Goal: Task Accomplishment & Management: Use online tool/utility

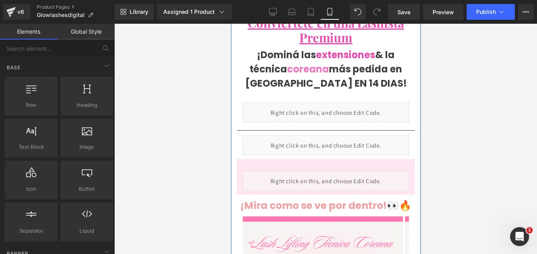
scroll to position [256, 0]
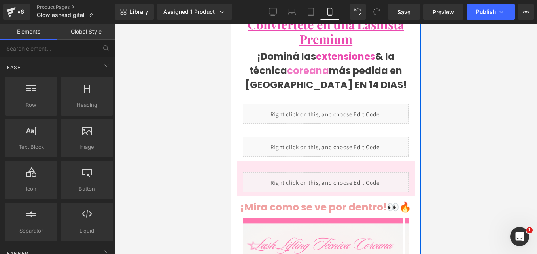
click at [305, 104] on div "Liquid" at bounding box center [325, 114] width 166 height 20
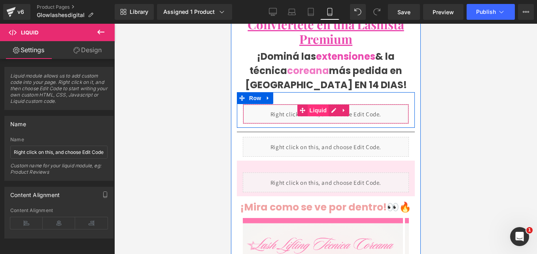
click at [321, 106] on span "Liquid" at bounding box center [317, 110] width 21 height 12
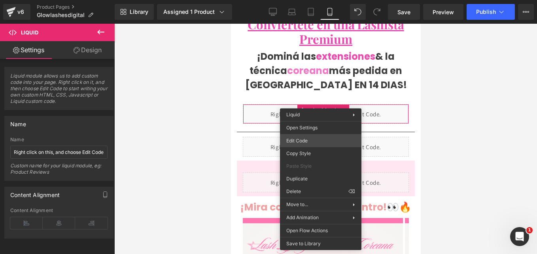
click at [307, 0] on div "Liquid You are previewing how the will restyle your page. You can not edit Elem…" at bounding box center [268, 0] width 537 height 0
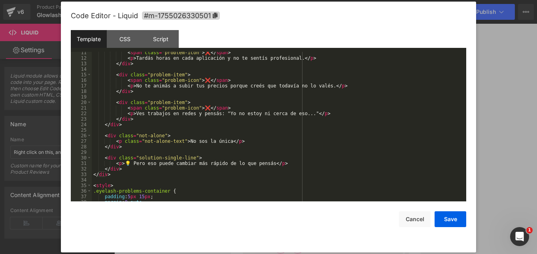
scroll to position [58, 0]
drag, startPoint x: 155, startPoint y: 163, endPoint x: 260, endPoint y: 165, distance: 105.2
click at [260, 165] on div "< span class = "problem-icon" > ❌ </ span > < p > Tardás horas en cada aplicaci…" at bounding box center [277, 129] width 371 height 160
click at [444, 221] on button "Save" at bounding box center [450, 219] width 32 height 16
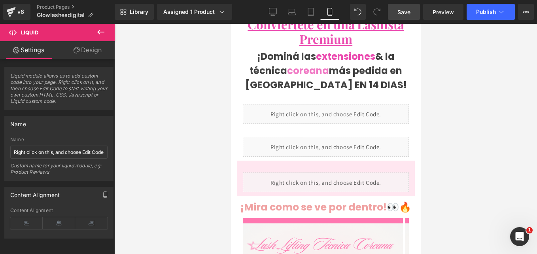
click at [391, 17] on link "Save" at bounding box center [404, 12] width 32 height 16
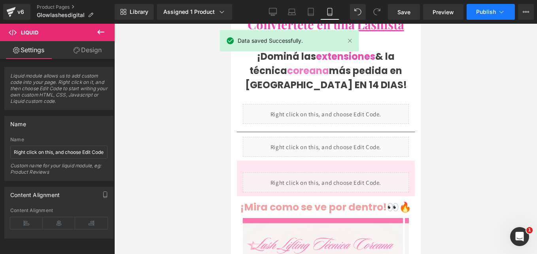
click at [489, 13] on span "Publish" at bounding box center [486, 12] width 20 height 6
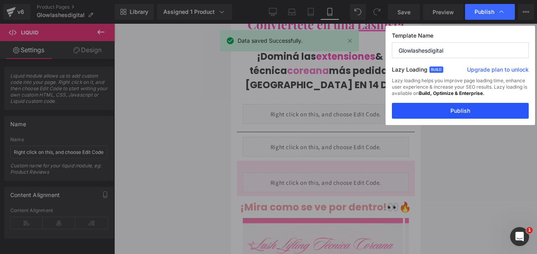
click at [456, 111] on button "Publish" at bounding box center [460, 111] width 137 height 16
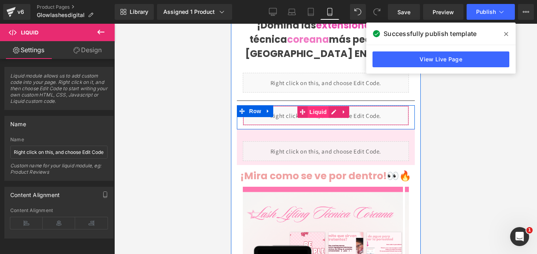
scroll to position [287, 0]
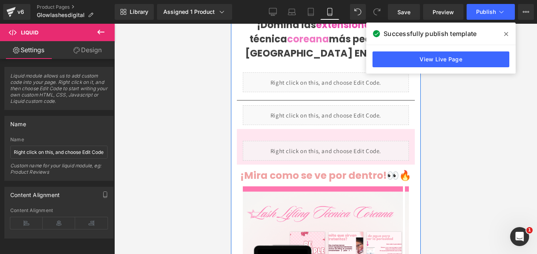
click at [338, 143] on div "Liquid" at bounding box center [325, 151] width 166 height 20
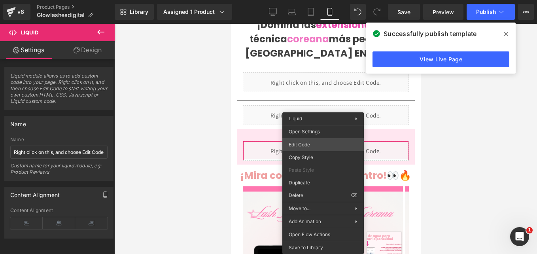
click at [313, 0] on div "Liquid You are previewing how the will restyle your page. You can not edit Elem…" at bounding box center [268, 0] width 537 height 0
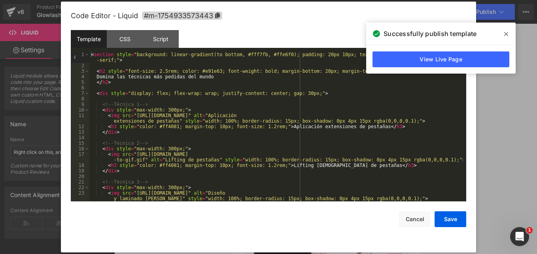
click at [213, 147] on div "< section style = "background: linear-gradient(to bottom, #fff7fb, #ffe6f0); pa…" at bounding box center [276, 135] width 374 height 166
click at [503, 34] on span at bounding box center [506, 34] width 13 height 13
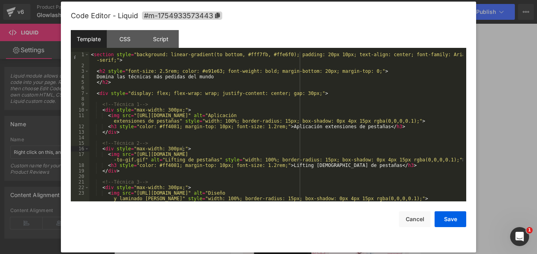
scroll to position [0, 0]
drag, startPoint x: 210, startPoint y: 78, endPoint x: 102, endPoint y: 78, distance: 107.9
click at [102, 78] on div "< section style = "background: linear-gradient(to bottom, #fff7fb, #ffe6f0); pa…" at bounding box center [276, 135] width 374 height 166
click at [445, 223] on button "Save" at bounding box center [450, 219] width 32 height 16
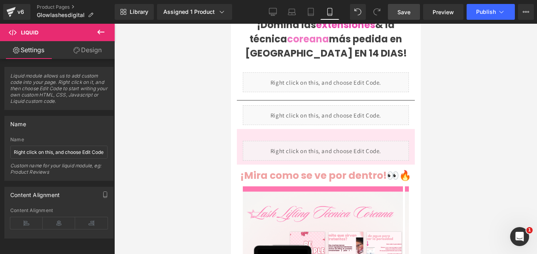
click at [403, 14] on span "Save" at bounding box center [403, 12] width 13 height 8
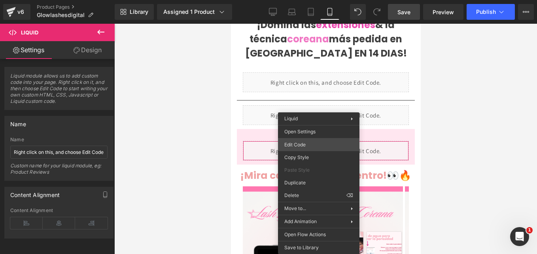
click at [309, 0] on div "Liquid You are previewing how the will restyle your page. You can not edit Elem…" at bounding box center [268, 0] width 537 height 0
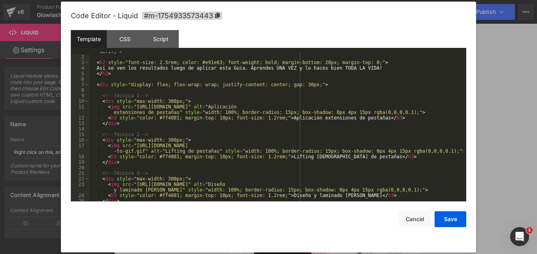
scroll to position [9, 0]
drag, startPoint x: 276, startPoint y: 117, endPoint x: 364, endPoint y: 118, distance: 87.4
click at [364, 118] on div "< section style = "background: linear-gradient(to bottom, #fff7fb, #ffe6f0); pa…" at bounding box center [276, 126] width 374 height 166
click at [417, 226] on button "Cancel" at bounding box center [415, 219] width 32 height 16
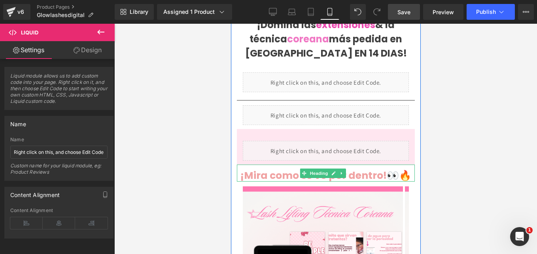
click at [314, 177] on h1 "¡Mira como se ve por dentro! 👀🔥" at bounding box center [325, 176] width 178 height 12
click at [257, 168] on span "¡Mira como se ve por dentro!" at bounding box center [313, 175] width 146 height 14
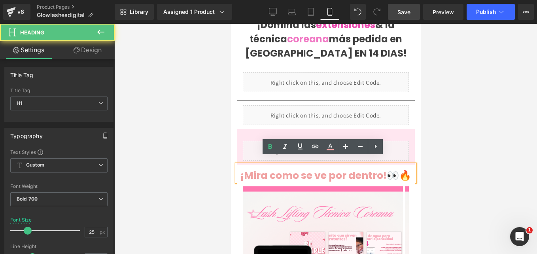
click at [355, 173] on span "¡Mira como se ve por dentro!" at bounding box center [313, 175] width 146 height 14
click at [385, 172] on span "¡Mira como se ve por dentro!" at bounding box center [313, 175] width 146 height 14
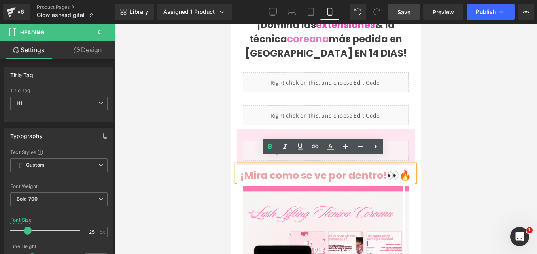
click at [386, 174] on span "¡Mira como se ve por dentro!" at bounding box center [313, 175] width 146 height 14
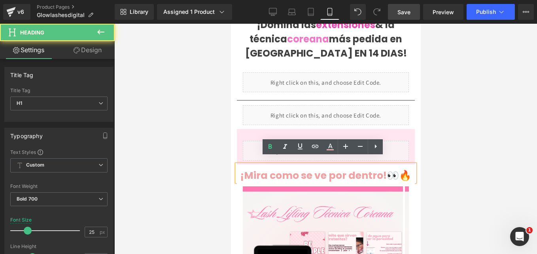
click at [383, 170] on span "¡Mira como se ve por dentro!" at bounding box center [313, 175] width 146 height 14
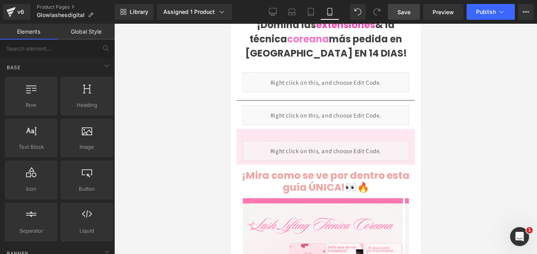
click at [485, 170] on div at bounding box center [325, 139] width 423 height 230
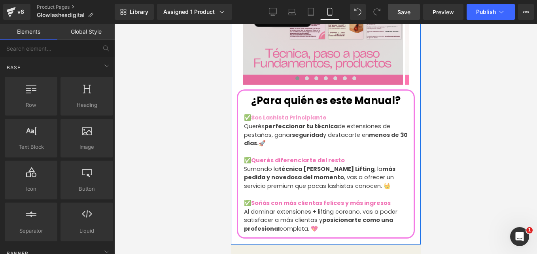
scroll to position [625, 0]
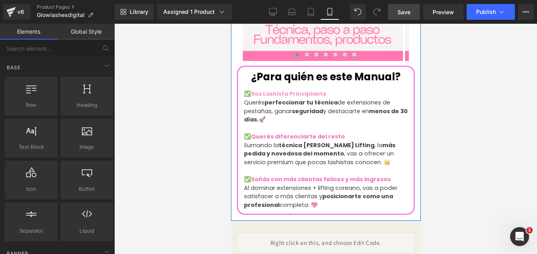
click at [331, 192] on strong "posicionarte como una profesional" at bounding box center [317, 200] width 149 height 17
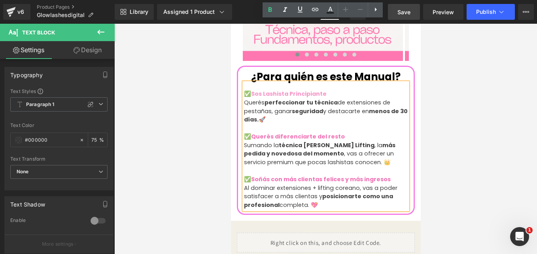
scroll to position [680, 0]
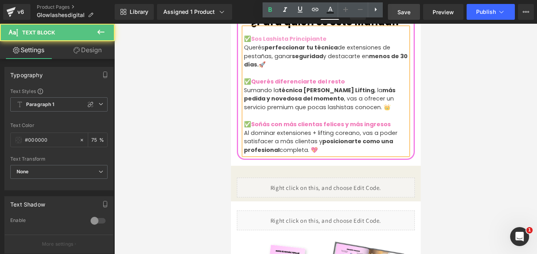
click at [398, 136] on p "Al dominar extensiones + lifting coreano, vas a poder satisfacer a más clientas…" at bounding box center [325, 142] width 164 height 26
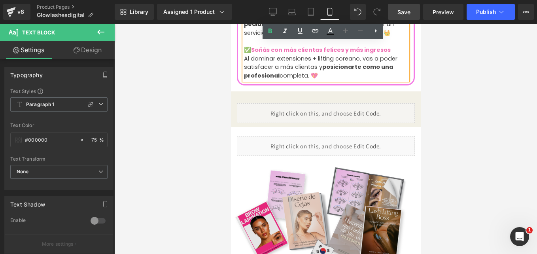
scroll to position [754, 0]
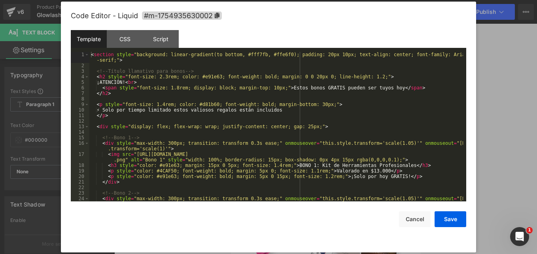
click at [307, 0] on div "Liquid You are previewing how the will restyle your page. You can not edit Elem…" at bounding box center [268, 0] width 537 height 0
drag, startPoint x: 275, startPoint y: 111, endPoint x: 111, endPoint y: 110, distance: 164.4
click at [111, 110] on div "< section style = "background: linear-gradient(to bottom, #fff7fb, #ffe6f0); pa…" at bounding box center [276, 138] width 374 height 172
click at [127, 110] on div "< section style = "background: linear-gradient(to bottom, #fff7fb, #ffe6f0); pa…" at bounding box center [276, 138] width 374 height 172
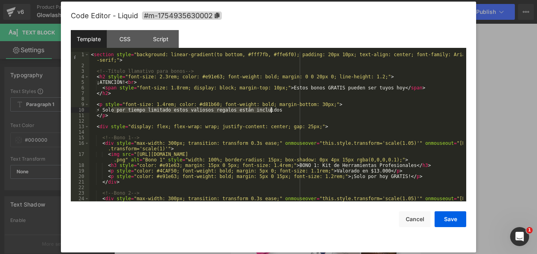
click at [124, 110] on div "< section style = "background: linear-gradient(to bottom, #fff7fb, #ffe6f0); pa…" at bounding box center [276, 126] width 374 height 149
click at [280, 110] on div "< section style = "background: linear-gradient(to bottom, #fff7fb, #ffe6f0); pa…" at bounding box center [276, 138] width 374 height 172
click at [111, 111] on div "< section style = "background: linear-gradient(to bottom, #fff7fb, #ffe6f0); pa…" at bounding box center [276, 138] width 374 height 172
click at [94, 117] on div "< section style = "background: linear-gradient(to bottom, #fff7fb, #ffe6f0); pa…" at bounding box center [276, 138] width 374 height 172
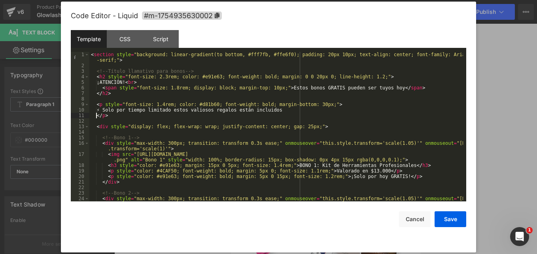
click at [97, 115] on div "< section style = "background: linear-gradient(to bottom, #fff7fb, #ffe6f0); pa…" at bounding box center [276, 138] width 374 height 172
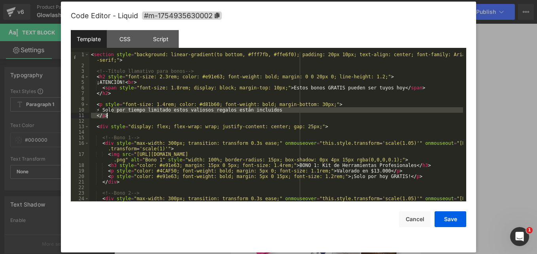
drag, startPoint x: 111, startPoint y: 109, endPoint x: 252, endPoint y: 115, distance: 141.2
click at [252, 115] on div "< section style = "background: linear-gradient(to bottom, #fff7fb, #ffe6f0); pa…" at bounding box center [276, 138] width 374 height 172
click at [97, 115] on div "< section style = "background: linear-gradient(to bottom, #fff7fb, #ffe6f0); pa…" at bounding box center [276, 126] width 374 height 149
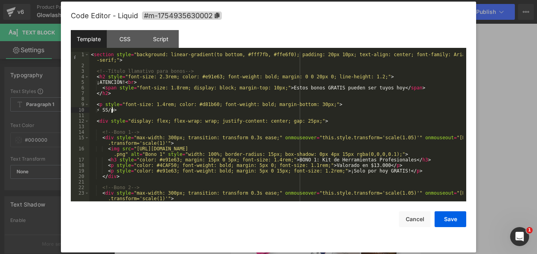
click at [260, 115] on div "< section style = "background: linear-gradient(to bottom, #fff7fb, #ffe6f0); pa…" at bounding box center [276, 138] width 374 height 172
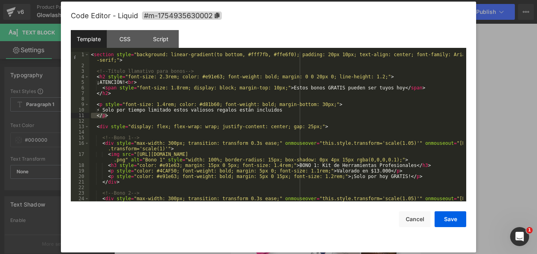
click at [259, 115] on div "< section style = "background: linear-gradient(to bottom, #fff7fb, #ffe6f0); pa…" at bounding box center [276, 138] width 374 height 172
click at [177, 112] on div "< section style = "background: linear-gradient(to bottom, #fff7fb, #ffe6f0); pa…" at bounding box center [276, 138] width 374 height 172
click at [110, 110] on div "< section style = "background: linear-gradient(to bottom, #fff7fb, #ffe6f0); pa…" at bounding box center [276, 138] width 374 height 172
click at [151, 110] on div "< section style = "background: linear-gradient(to bottom, #fff7fb, #ffe6f0); pa…" at bounding box center [276, 138] width 374 height 172
click at [217, 111] on div "< section style = "background: linear-gradient(to bottom, #fff7fb, #ffe6f0); pa…" at bounding box center [276, 138] width 374 height 172
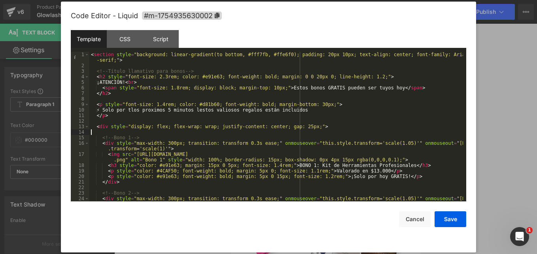
click at [283, 132] on div "< section style = "background: linear-gradient(to bottom, #fff7fb, #ffe6f0); pa…" at bounding box center [276, 138] width 374 height 172
click at [134, 107] on div "< section style = "background: linear-gradient(to bottom, #fff7fb, #ffe6f0); pa…" at bounding box center [276, 138] width 374 height 172
click at [136, 109] on div "< section style = "background: linear-gradient(to bottom, #fff7fb, #ffe6f0); pa…" at bounding box center [276, 138] width 374 height 172
click at [193, 110] on div "< section style = "background: linear-gradient(to bottom, #fff7fb, #ffe6f0); pa…" at bounding box center [276, 138] width 374 height 172
click at [291, 108] on div "< section style = "background: linear-gradient(to bottom, #fff7fb, #ffe6f0); pa…" at bounding box center [276, 138] width 374 height 172
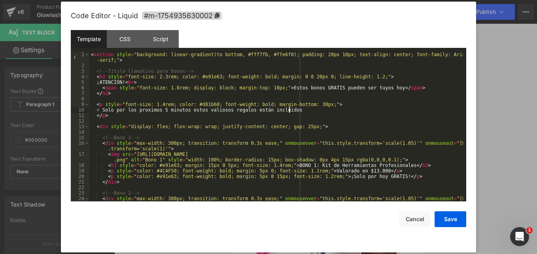
click at [296, 111] on div "< section style = "background: linear-gradient(to bottom, #fff7fb, #ffe6f0); pa…" at bounding box center [276, 138] width 374 height 172
click at [294, 111] on div "< section style = "background: linear-gradient(to bottom, #fff7fb, #ffe6f0); pa…" at bounding box center [276, 138] width 374 height 172
click at [321, 116] on div "< section style = "background: linear-gradient(to bottom, #fff7fb, #ffe6f0); pa…" at bounding box center [276, 138] width 374 height 172
click at [120, 80] on div "< section style = "background: linear-gradient(to bottom, #fff7fb, #ffe6f0); pa…" at bounding box center [276, 138] width 374 height 172
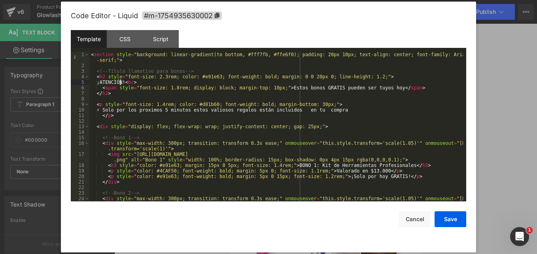
click at [120, 80] on div "< section style = "background: linear-gradient(to bottom, #fff7fb, #ffe6f0); pa…" at bounding box center [276, 126] width 374 height 149
click at [120, 80] on div "< section style = "background: linear-gradient(to bottom, #fff7fb, #ffe6f0); pa…" at bounding box center [276, 138] width 374 height 172
click at [127, 80] on div "< section style = "background: linear-gradient(to bottom, #fff7fb, #ffe6f0); pa…" at bounding box center [276, 138] width 374 height 172
drag, startPoint x: 125, startPoint y: 82, endPoint x: 105, endPoint y: 82, distance: 20.2
click at [105, 82] on div "< section style = "background: linear-gradient(to bottom, #fff7fb, #ffe6f0); pa…" at bounding box center [276, 138] width 374 height 172
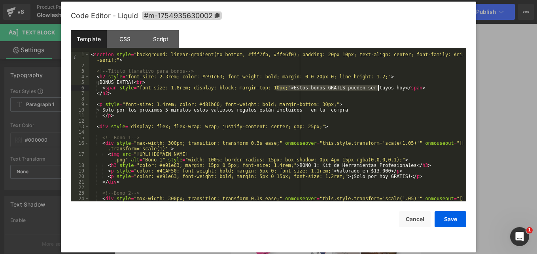
drag, startPoint x: 277, startPoint y: 87, endPoint x: 378, endPoint y: 88, distance: 100.8
click at [378, 88] on div "< section style = "background: linear-gradient(to bottom, #fff7fb, #ffe6f0); pa…" at bounding box center [276, 138] width 374 height 172
drag, startPoint x: 378, startPoint y: 88, endPoint x: 384, endPoint y: 71, distance: 17.8
drag, startPoint x: 384, startPoint y: 71, endPoint x: 388, endPoint y: 61, distance: 10.6
drag, startPoint x: 388, startPoint y: 61, endPoint x: 356, endPoint y: 84, distance: 39.5
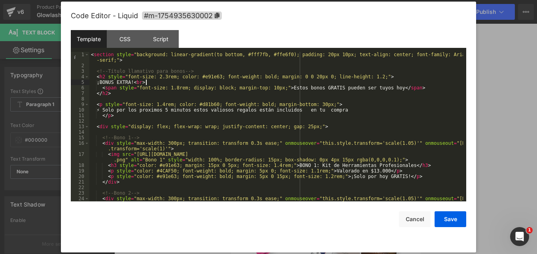
click at [356, 84] on div "< section style = "background: linear-gradient(to bottom, #fff7fb, #ffe6f0); pa…" at bounding box center [276, 138] width 374 height 172
drag, startPoint x: 378, startPoint y: 87, endPoint x: 276, endPoint y: 89, distance: 101.6
click at [276, 89] on div "< section style = "background: linear-gradient(to bottom, #fff7fb, #ffe6f0); pa…" at bounding box center [276, 138] width 374 height 172
click at [338, 92] on div "< section style = "background: linear-gradient(to bottom, #fff7fb, #ffe6f0); pa…" at bounding box center [276, 138] width 374 height 172
click at [336, 88] on div "< section style = "background: linear-gradient(to bottom, #fff7fb, #ffe6f0); pa…" at bounding box center [276, 138] width 374 height 172
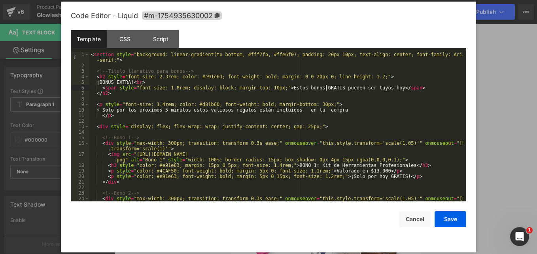
click at [327, 87] on div "< section style = "background: linear-gradient(to bottom, #fff7fb, #ffe6f0); pa…" at bounding box center [276, 138] width 374 height 172
click at [440, 219] on button "Save" at bounding box center [450, 219] width 32 height 16
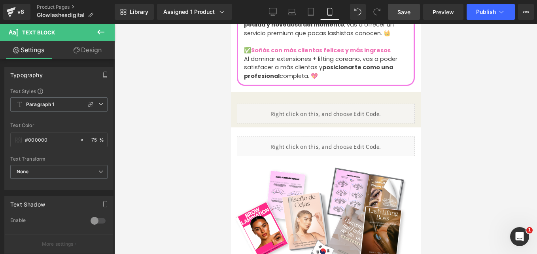
click at [408, 12] on span "Save" at bounding box center [403, 12] width 13 height 8
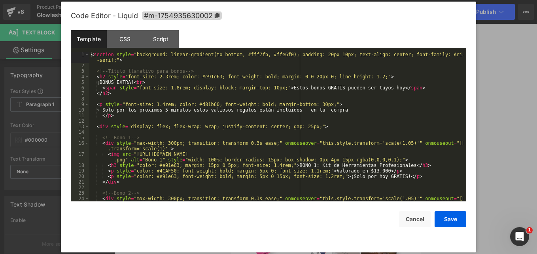
click at [305, 0] on div "Liquid You are previewing how the will restyle your page. You can not edit Elem…" at bounding box center [268, 0] width 537 height 0
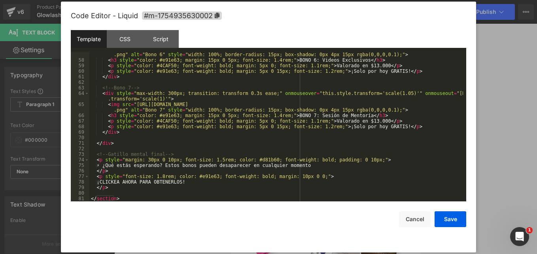
scroll to position [382, 0]
drag, startPoint x: 179, startPoint y: 182, endPoint x: 104, endPoint y: 181, distance: 74.7
click at [104, 181] on div "< img src = "[URL][DOMAIN_NAME] .png" alt = "Bono 6" style = "width: 100%; bord…" at bounding box center [276, 129] width 374 height 166
drag, startPoint x: 302, startPoint y: 166, endPoint x: 168, endPoint y: 167, distance: 134.4
click at [168, 167] on div "< img src = "[URL][DOMAIN_NAME] .png" alt = "Bono 6" style = "width: 100%; bord…" at bounding box center [276, 129] width 374 height 166
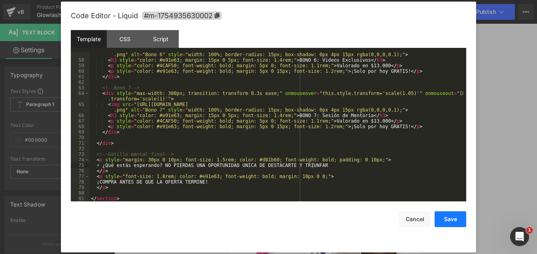
click at [442, 218] on button "Save" at bounding box center [450, 219] width 32 height 16
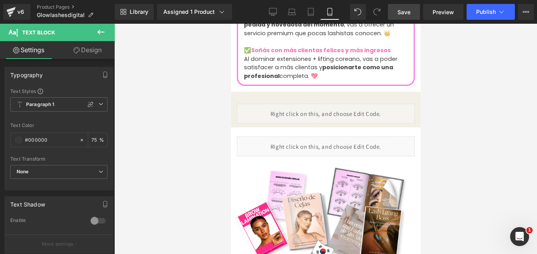
click at [391, 14] on link "Save" at bounding box center [404, 12] width 32 height 16
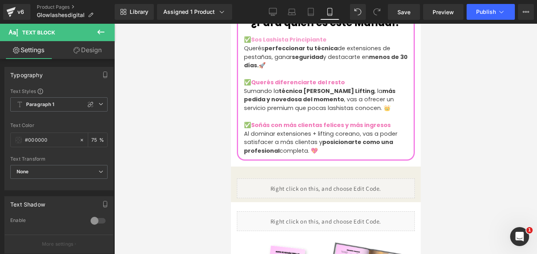
scroll to position [675, 0]
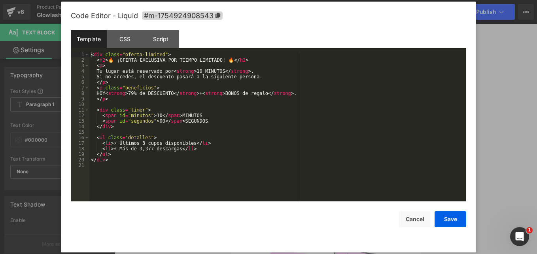
click at [307, 0] on div "Liquid You are previewing how the will restyle your page. You can not edit Elem…" at bounding box center [268, 0] width 537 height 0
click at [136, 92] on div "< div class = "oferta-limited" > < h2 > 🔥 ¡OFERTA EXCLUSIVA POR TIEMPO LIMITADO…" at bounding box center [277, 132] width 377 height 160
drag, startPoint x: 101, startPoint y: 71, endPoint x: 172, endPoint y: 71, distance: 70.8
click at [172, 71] on div "< div class = "oferta-limited" > < h2 > 🔥 ¡OFERTA EXCLUSIVA POR TIEMPO LIMITADO…" at bounding box center [277, 132] width 377 height 160
drag, startPoint x: 176, startPoint y: 70, endPoint x: 197, endPoint y: 70, distance: 20.6
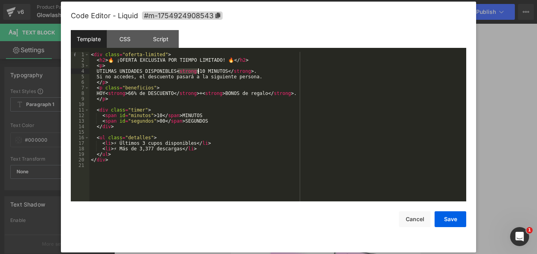
click at [197, 70] on div "< div class = "oferta-limited" > < h2 > 🔥 ¡OFERTA EXCLUSIVA POR TIEMPO LIMITADO…" at bounding box center [277, 132] width 377 height 160
click at [100, 72] on div "< div class = "oferta-limited" > < h2 > 🔥 ¡OFERTA EXCLUSIVA POR TIEMPO LIMITADO…" at bounding box center [277, 132] width 377 height 160
paste textarea
click at [142, 70] on div "< div class = "oferta-limited" > < h2 > 🔥 ¡OFERTA EXCLUSIVA POR TIEMPO LIMITADO…" at bounding box center [277, 132] width 377 height 160
click at [143, 70] on div "< div class = "oferta-limited" > < h2 > 🔥 ¡OFERTA EXCLUSIVA POR TIEMPO LIMITADO…" at bounding box center [277, 132] width 377 height 160
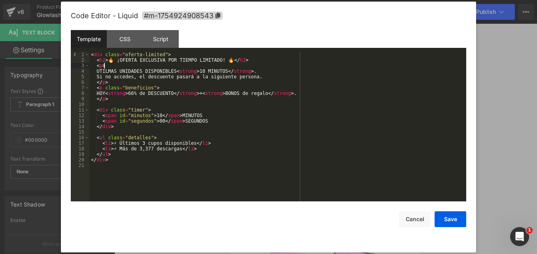
click at [203, 68] on div "< div class = "oferta-limited" > < h2 > 🔥 ¡OFERTA EXCLUSIVA POR TIEMPO LIMITADO…" at bounding box center [277, 132] width 377 height 160
drag, startPoint x: 200, startPoint y: 70, endPoint x: 205, endPoint y: 70, distance: 5.5
click at [205, 70] on div "< div class = "oferta-limited" > < h2 > 🔥 ¡OFERTA EXCLUSIVA POR TIEMPO LIMITADO…" at bounding box center [277, 132] width 377 height 160
click at [200, 69] on div "< div class = "oferta-limited" > < h2 > 🔥 ¡OFERTA EXCLUSIVA POR TIEMPO LIMITADO…" at bounding box center [277, 132] width 377 height 160
click at [175, 71] on div "< div class = "oferta-limited" > < h2 > 🔥 ¡OFERTA EXCLUSIVA POR TIEMPO LIMITADO…" at bounding box center [277, 132] width 377 height 160
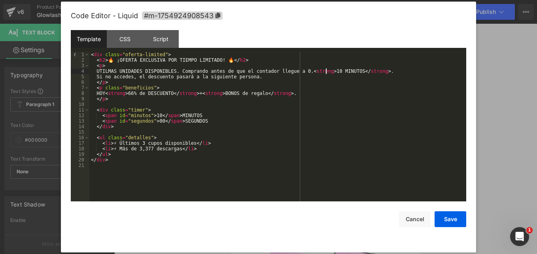
click at [327, 72] on div "< div class = "oferta-limited" > < h2 > 🔥 ¡OFERTA EXCLUSIVA POR TIEMPO LIMITADO…" at bounding box center [277, 132] width 377 height 160
drag, startPoint x: 256, startPoint y: 77, endPoint x: 103, endPoint y: 79, distance: 153.4
click at [103, 79] on div "< div class = "oferta-limited" > < h2 > 🔥 ¡OFERTA EXCLUSIVA POR TIEMPO LIMITADO…" at bounding box center [277, 132] width 377 height 160
click at [101, 77] on div "< div class = "oferta-limited" > < h2 > 🔥 ¡OFERTA EXCLUSIVA POR TIEMPO LIMITADO…" at bounding box center [277, 132] width 377 height 160
drag, startPoint x: 100, startPoint y: 75, endPoint x: 253, endPoint y: 76, distance: 152.2
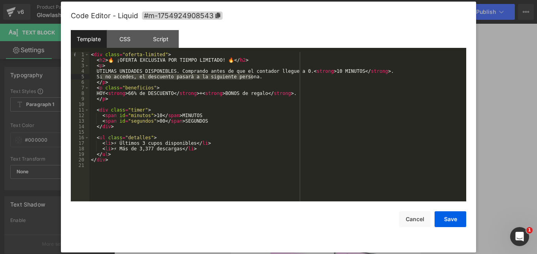
click at [253, 76] on div "< div class = "oferta-limited" > < h2 > 🔥 ¡OFERTA EXCLUSIVA POR TIEMPO LIMITADO…" at bounding box center [277, 132] width 377 height 160
drag, startPoint x: 324, startPoint y: 72, endPoint x: 350, endPoint y: 70, distance: 26.2
click at [350, 70] on div "< div class = "oferta-limited" > < h2 > 🔥 ¡OFERTA EXCLUSIVA POR TIEMPO LIMITADO…" at bounding box center [277, 132] width 377 height 160
drag, startPoint x: 253, startPoint y: 77, endPoint x: 111, endPoint y: 77, distance: 141.9
click at [111, 77] on div "< div class = "oferta-limited" > < h2 > 🔥 ¡OFERTA EXCLUSIVA POR TIEMPO LIMITADO…" at bounding box center [277, 132] width 377 height 160
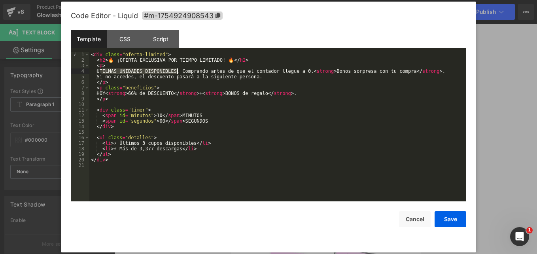
drag, startPoint x: 101, startPoint y: 72, endPoint x: 177, endPoint y: 69, distance: 76.0
click at [177, 69] on div "< div class = "oferta-limited" > < h2 > 🔥 ¡OFERTA EXCLUSIVA POR TIEMPO LIMITADO…" at bounding box center [277, 132] width 377 height 160
click at [124, 71] on div "< div class = "oferta-limited" > < h2 > 🔥 ¡OFERTA EXCLUSIVA POR TIEMPO LIMITADO…" at bounding box center [277, 132] width 377 height 160
click at [211, 70] on div "< div class = "oferta-limited" > < h2 > 🔥 ¡OFERTA EXCLUSIVA POR TIEMPO LIMITADO…" at bounding box center [277, 132] width 377 height 160
drag, startPoint x: 310, startPoint y: 72, endPoint x: 383, endPoint y: 72, distance: 73.1
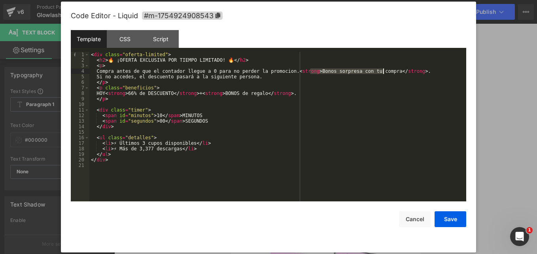
click at [383, 72] on div "< div class = "oferta-limited" > < h2 > 🔥 ¡OFERTA EXCLUSIVA POR TIEMPO LIMITADO…" at bounding box center [277, 132] width 377 height 160
click at [302, 86] on div "< div class = "oferta-limited" > < h2 > 🔥 ¡OFERTA EXCLUSIVA POR TIEMPO LIMITADO…" at bounding box center [277, 132] width 377 height 160
drag, startPoint x: 255, startPoint y: 77, endPoint x: 102, endPoint y: 77, distance: 152.2
click at [102, 77] on div "< div class = "oferta-limited" > < h2 > 🔥 ¡OFERTA EXCLUSIVA POR TIEMPO LIMITADO…" at bounding box center [277, 132] width 377 height 160
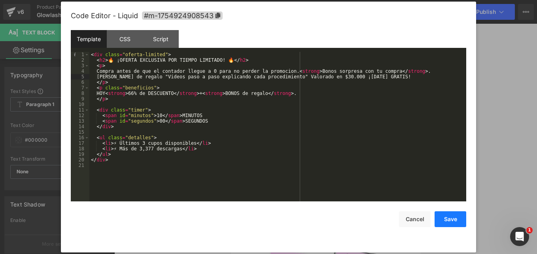
click at [448, 223] on button "Save" at bounding box center [450, 219] width 32 height 16
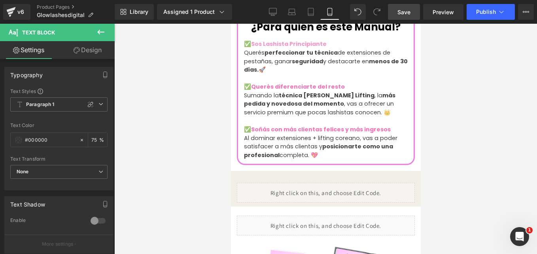
click at [395, 13] on link "Save" at bounding box center [404, 12] width 32 height 16
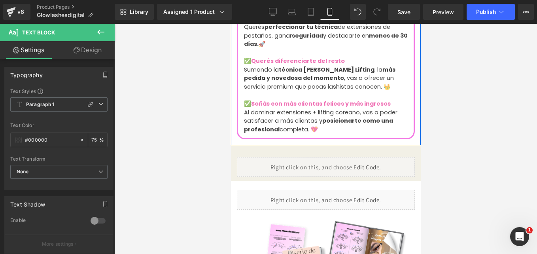
scroll to position [774, 0]
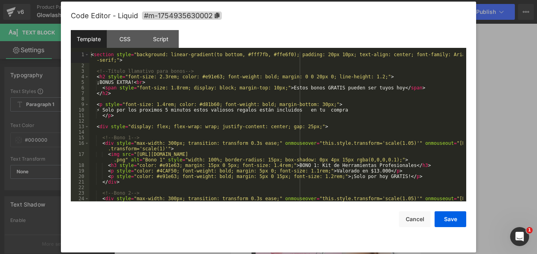
click at [302, 0] on div "Liquid You are previewing how the will restyle your page. You can not edit Elem…" at bounding box center [268, 0] width 537 height 0
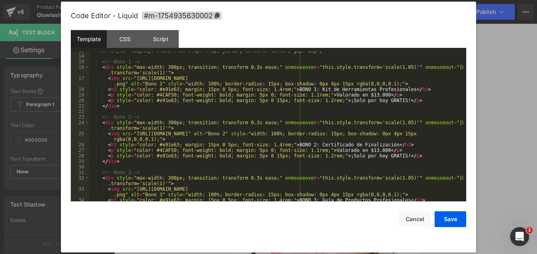
scroll to position [76, 0]
drag, startPoint x: 302, startPoint y: 89, endPoint x: 388, endPoint y: 88, distance: 85.8
click at [388, 88] on div "< div style = "display: flex; flex-wrap: wrap; justify-content: center; gap: 25…" at bounding box center [276, 128] width 374 height 160
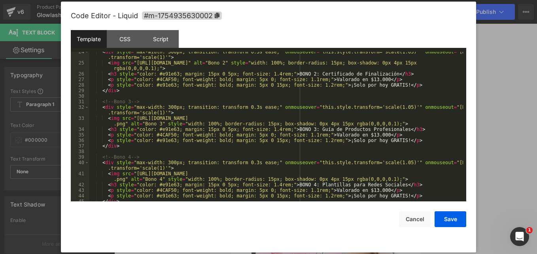
scroll to position [147, 0]
drag, startPoint x: 323, startPoint y: 129, endPoint x: 381, endPoint y: 128, distance: 58.9
click at [381, 128] on div "< div style = "max-width: 300px; transition: transform 0.3s ease;" onmouseover …" at bounding box center [276, 132] width 374 height 166
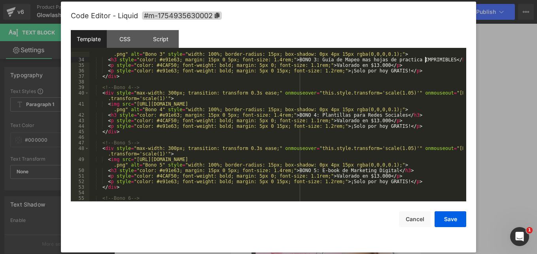
scroll to position [217, 0]
drag, startPoint x: 302, startPoint y: 115, endPoint x: 380, endPoint y: 116, distance: 78.3
click at [380, 116] on div "< img src = "[URL][DOMAIN_NAME] .png" alt = "Bono 3" style = "width: 100%; bord…" at bounding box center [276, 132] width 374 height 172
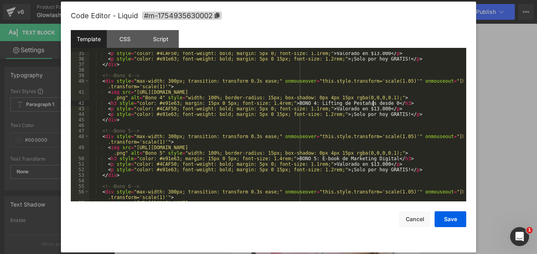
scroll to position [229, 0]
drag, startPoint x: 322, startPoint y: 159, endPoint x: 372, endPoint y: 156, distance: 49.9
click at [372, 156] on div "< p style = "color: #4CAF50; font-weight: bold; margin: 5px 0; font-size: 1.1re…" at bounding box center [276, 132] width 374 height 166
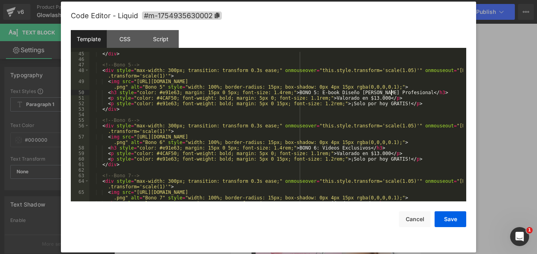
scroll to position [295, 0]
click at [353, 98] on div "</ div > <!-- Bono 5 --> < div style = "max-width: 300px; transition: transform…" at bounding box center [276, 131] width 374 height 160
click at [353, 152] on div "</ div > <!-- Bono 5 --> < div style = "max-width: 300px; transition: transform…" at bounding box center [276, 131] width 374 height 160
drag, startPoint x: 303, startPoint y: 147, endPoint x: 346, endPoint y: 147, distance: 42.7
click at [346, 147] on div "</ div > <!-- Bono 5 --> < div style = "max-width: 300px; transition: transform…" at bounding box center [276, 131] width 374 height 160
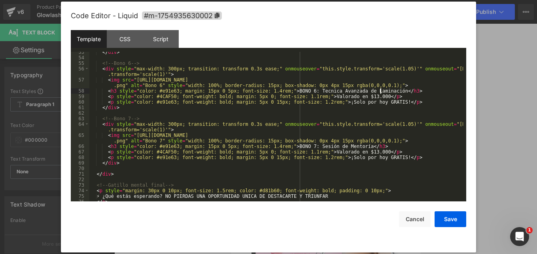
scroll to position [352, 0]
drag, startPoint x: 302, startPoint y: 146, endPoint x: 348, endPoint y: 145, distance: 46.3
click at [348, 145] on div "</ div > <!-- Bono 6 --> < div style = "max-width: 300px; transition: transform…" at bounding box center [276, 129] width 374 height 160
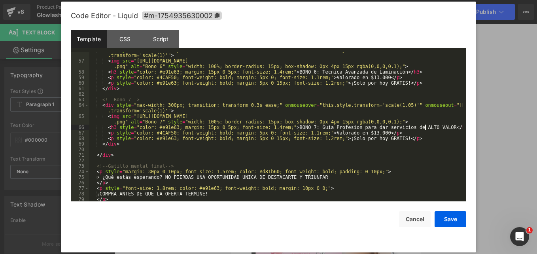
scroll to position [370, 0]
click at [449, 221] on button "Save" at bounding box center [450, 219] width 32 height 16
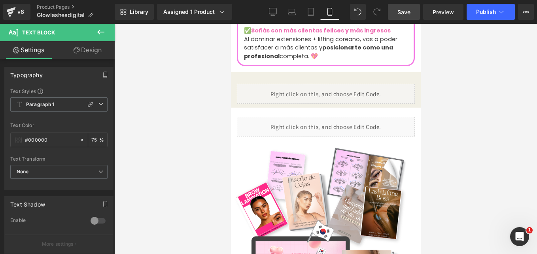
click at [407, 5] on link "Save" at bounding box center [404, 12] width 32 height 16
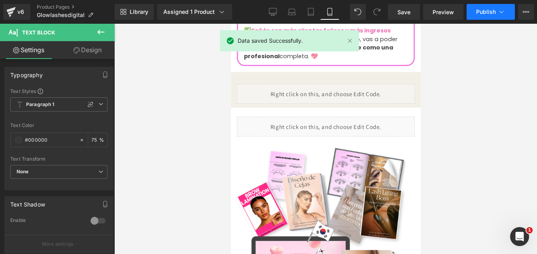
click at [495, 12] on span "Publish" at bounding box center [486, 12] width 20 height 6
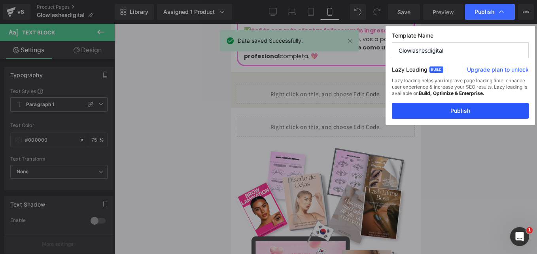
click at [439, 110] on button "Publish" at bounding box center [460, 111] width 137 height 16
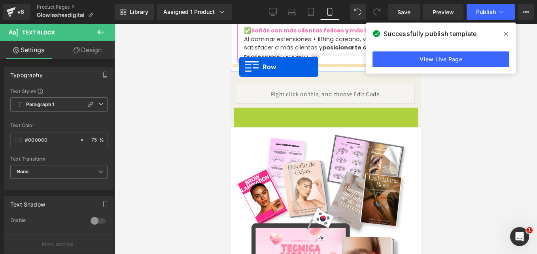
drag, startPoint x: 236, startPoint y: 107, endPoint x: 239, endPoint y: 66, distance: 41.2
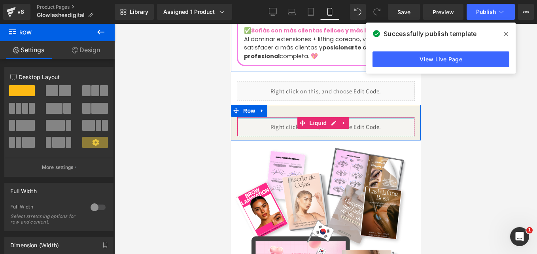
scroll to position [778, 0]
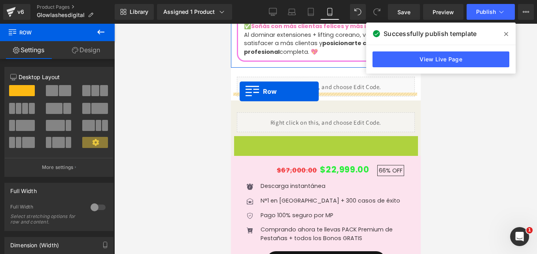
drag, startPoint x: 234, startPoint y: 137, endPoint x: 239, endPoint y: 92, distance: 45.7
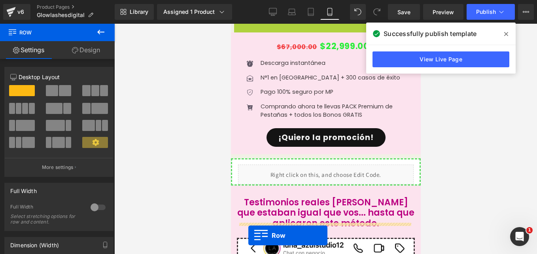
scroll to position [1107, 0]
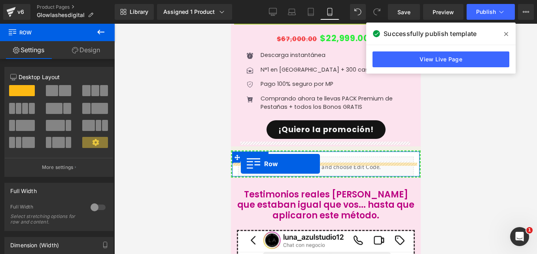
drag, startPoint x: 236, startPoint y: 94, endPoint x: 240, endPoint y: 164, distance: 70.1
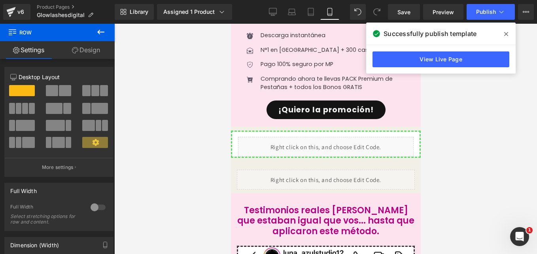
click at [508, 35] on icon at bounding box center [506, 34] width 4 height 6
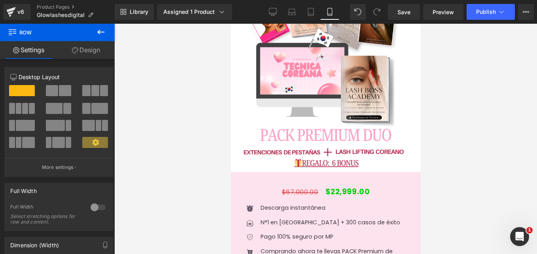
scroll to position [2683, 0]
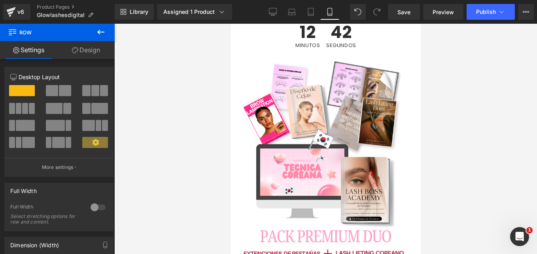
click at [406, 4] on div "Library Assigned 1 Product Product Preview Pack DUO Profesional de Belleza Mana…" at bounding box center [326, 12] width 422 height 24
click at [406, 7] on link "Save" at bounding box center [404, 12] width 32 height 16
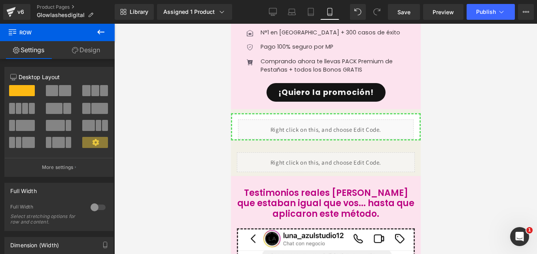
scroll to position [1136, 0]
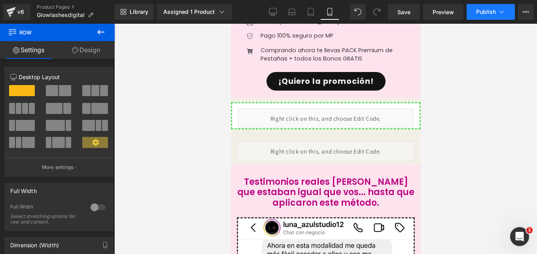
click at [469, 15] on button "Publish" at bounding box center [490, 12] width 48 height 16
click at [402, 17] on link "Save" at bounding box center [404, 12] width 32 height 16
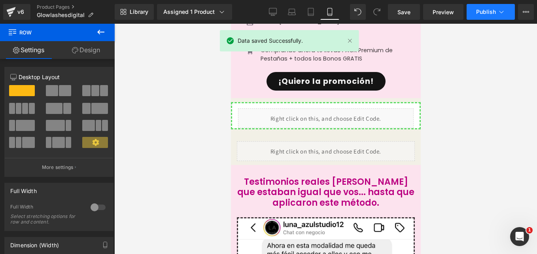
click at [489, 10] on span "Publish" at bounding box center [486, 12] width 20 height 6
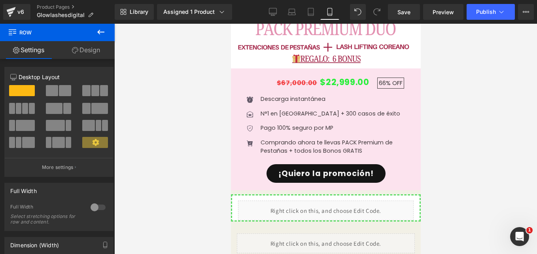
scroll to position [1044, 0]
click at [104, 31] on icon at bounding box center [100, 31] width 9 height 9
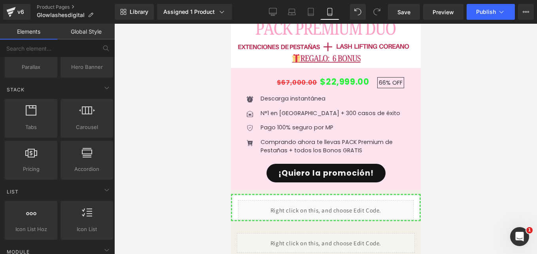
scroll to position [225, 0]
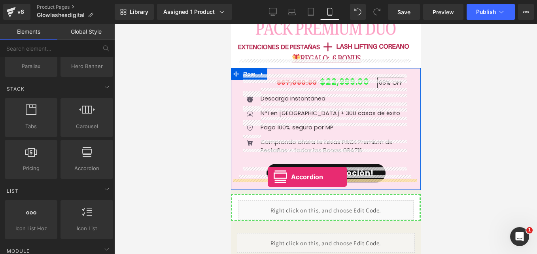
drag, startPoint x: 320, startPoint y: 181, endPoint x: 267, endPoint y: 177, distance: 53.1
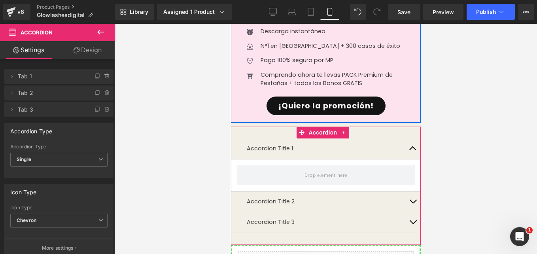
scroll to position [1112, 0]
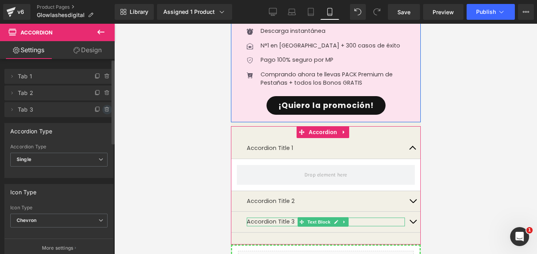
click at [106, 108] on icon at bounding box center [107, 107] width 2 height 1
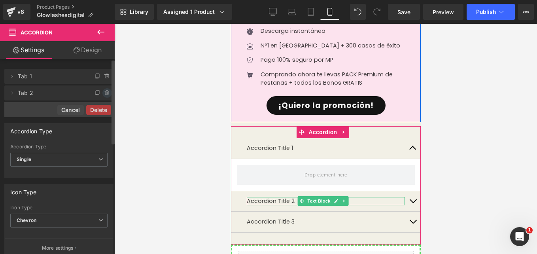
click at [104, 92] on icon at bounding box center [107, 93] width 6 height 6
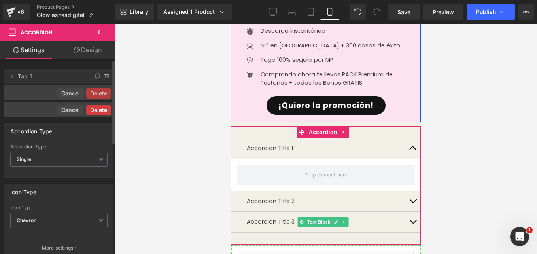
click at [101, 108] on button "Delete" at bounding box center [98, 110] width 25 height 10
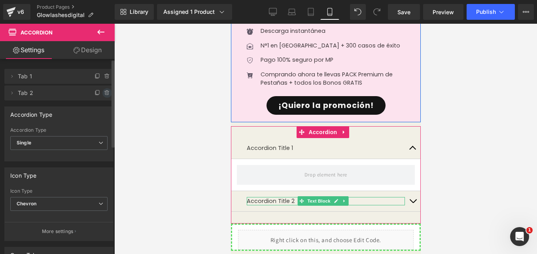
click at [105, 93] on icon at bounding box center [106, 93] width 3 height 4
click at [99, 94] on button "Delete" at bounding box center [98, 93] width 25 height 10
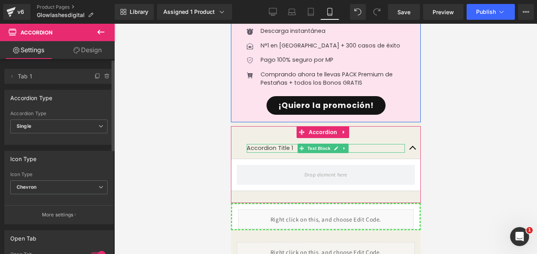
click at [276, 144] on p "Accordion Title 1" at bounding box center [325, 148] width 158 height 9
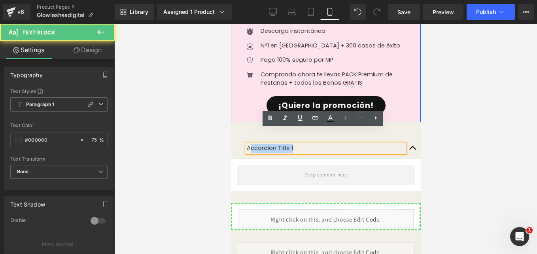
drag, startPoint x: 304, startPoint y: 132, endPoint x: 243, endPoint y: 132, distance: 61.7
click at [243, 138] on div "Accordion Title 1 Text Block" at bounding box center [325, 148] width 190 height 21
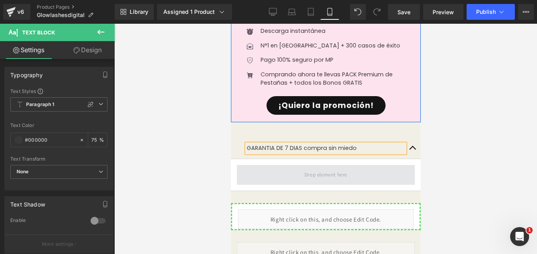
click at [278, 165] on span at bounding box center [325, 175] width 178 height 20
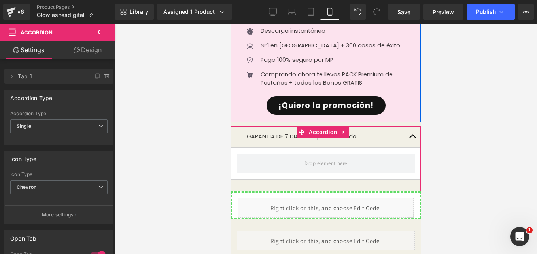
drag, startPoint x: 383, startPoint y: 121, endPoint x: 279, endPoint y: 111, distance: 105.2
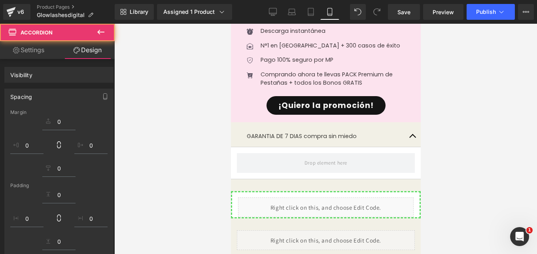
click at [266, 132] on div "GARANTIA DE 7 DIAS compra sin miedo Text Block" at bounding box center [325, 136] width 158 height 9
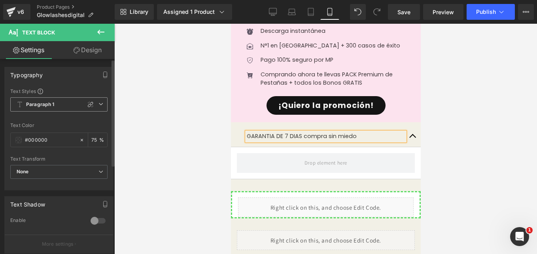
click at [70, 103] on span "Paragraph 1" at bounding box center [58, 104] width 97 height 14
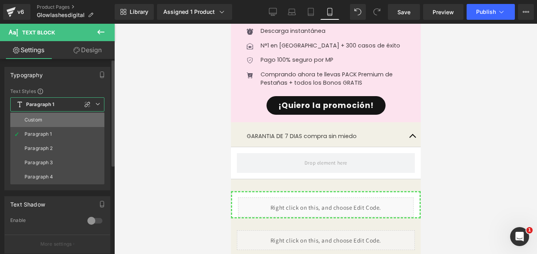
click at [51, 117] on li "Custom" at bounding box center [57, 120] width 94 height 14
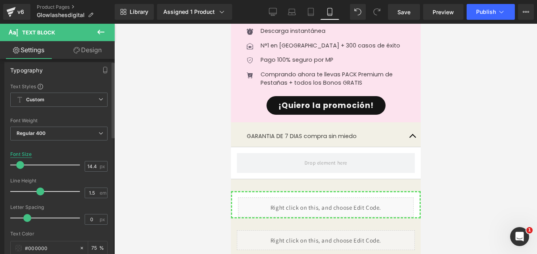
scroll to position [6, 0]
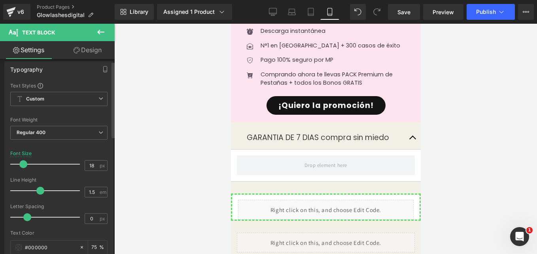
type input "17"
click at [23, 166] on span at bounding box center [23, 164] width 8 height 8
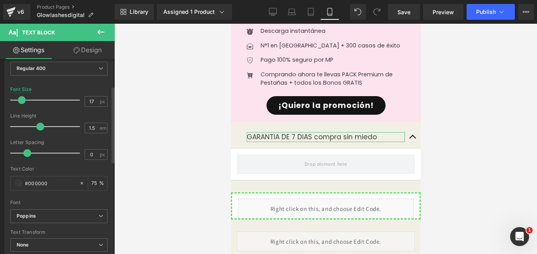
scroll to position [69, 0]
click at [72, 68] on span "Regular 400" at bounding box center [58, 69] width 97 height 14
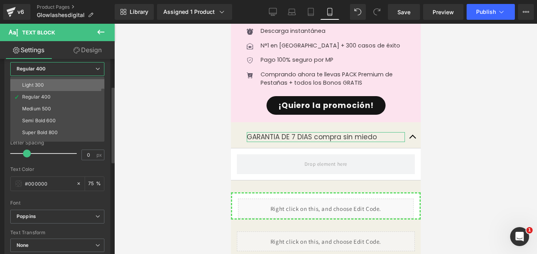
scroll to position [22, 0]
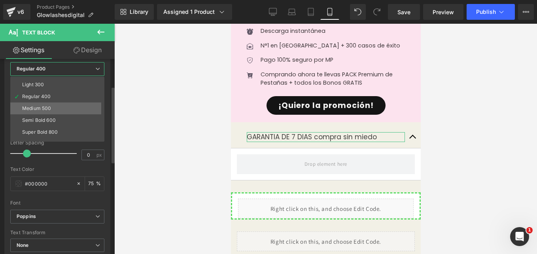
click at [50, 112] on li "Medium 500" at bounding box center [59, 108] width 98 height 12
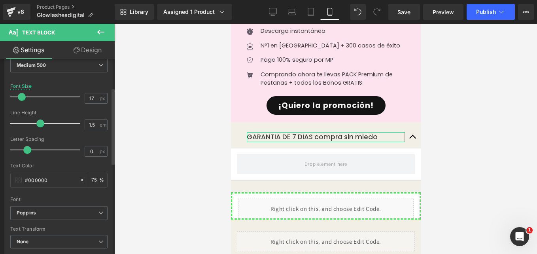
scroll to position [73, 0]
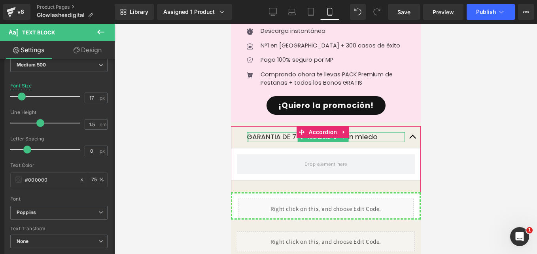
click at [247, 132] on div at bounding box center [247, 137] width 2 height 10
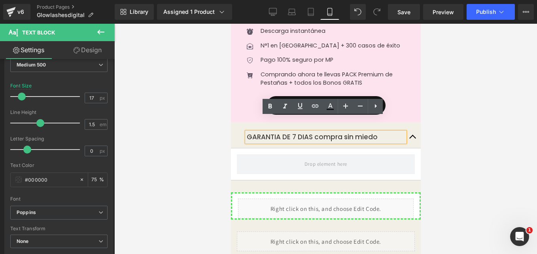
click at [246, 132] on div "GARANTIA DE 7 DIAS compra sin miedo" at bounding box center [325, 137] width 158 height 10
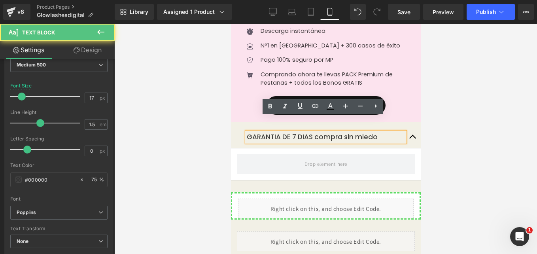
click at [376, 132] on p "GARANTIA DE 7 DIAS compra sin miedo" at bounding box center [325, 137] width 158 height 10
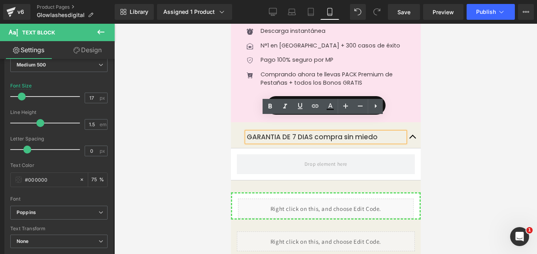
click at [247, 132] on p "GARANTIA DE 7 DIAS compra sin miedo" at bounding box center [325, 137] width 158 height 10
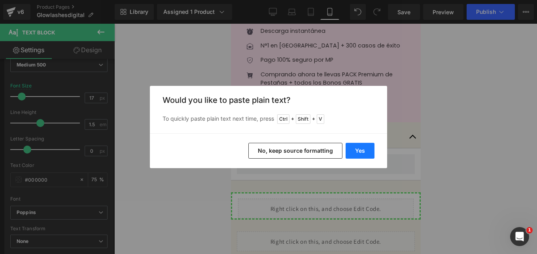
click at [352, 149] on button "Yes" at bounding box center [359, 151] width 29 height 16
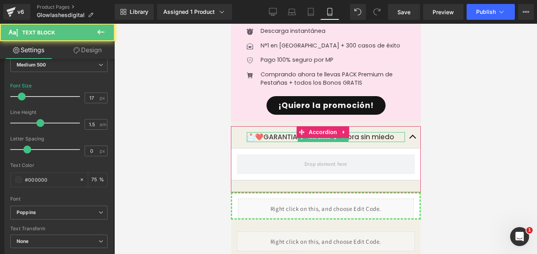
click at [263, 132] on p "📩❤️GARANTIA DE 7 DIAS compra sin miedo" at bounding box center [325, 137] width 158 height 10
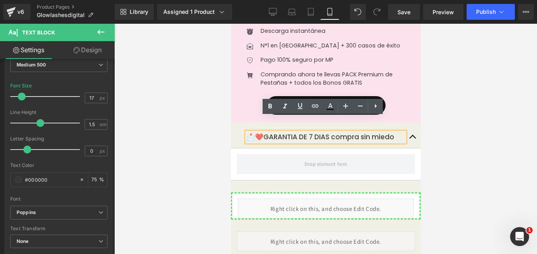
click at [263, 132] on p "📩❤️GARANTIA DE 7 DIAS compra sin miedo" at bounding box center [325, 137] width 158 height 10
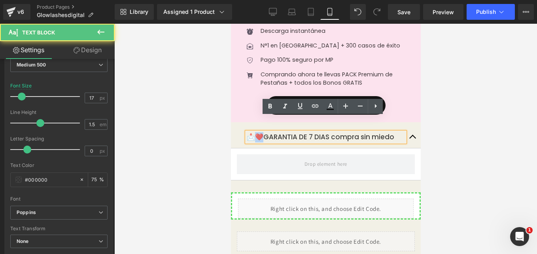
drag, startPoint x: 257, startPoint y: 123, endPoint x: 264, endPoint y: 123, distance: 7.5
click at [264, 132] on p "📩❤️GARANTIA DE 7 DIAS compra sin miedo" at bounding box center [325, 137] width 158 height 10
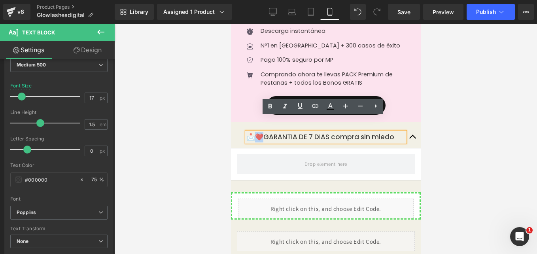
copy p "️G"
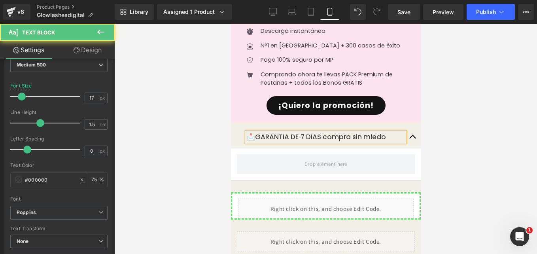
click at [386, 132] on p "📩GARANTIA DE 7 DIAS compra sin miedo" at bounding box center [325, 137] width 158 height 10
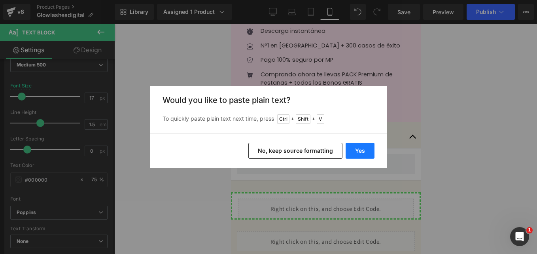
click at [356, 155] on button "Yes" at bounding box center [359, 151] width 29 height 16
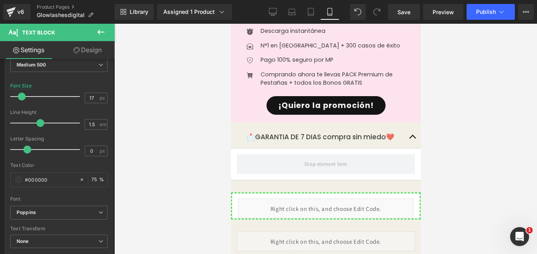
click at [98, 33] on icon at bounding box center [100, 31] width 9 height 9
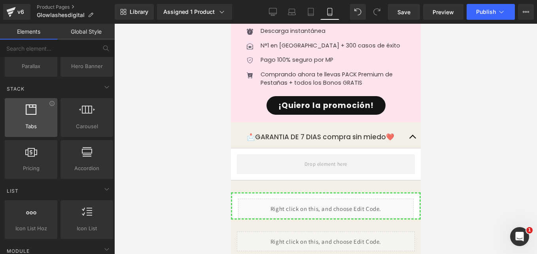
scroll to position [0, 0]
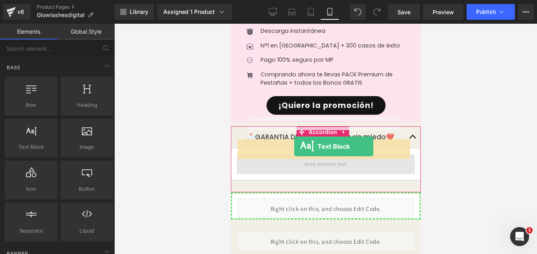
drag, startPoint x: 267, startPoint y: 163, endPoint x: 292, endPoint y: 147, distance: 29.4
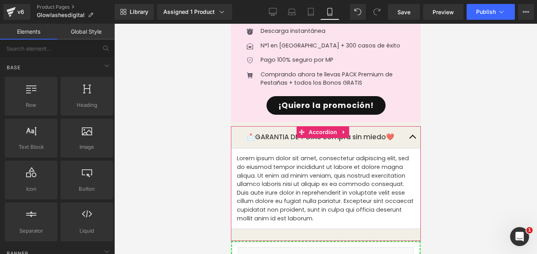
click at [291, 165] on p "Lorem ipsum dolor sit amet, consectetur adipiscing elit, sed do eiusmod tempor …" at bounding box center [325, 188] width 178 height 68
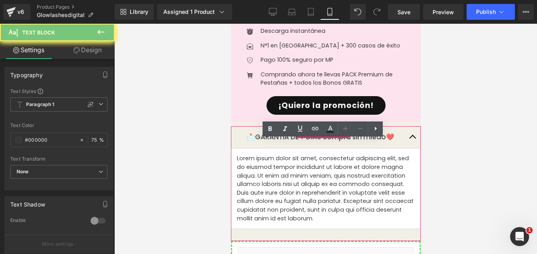
click at [291, 165] on p "Lorem ipsum dolor sit amet, consectetur adipiscing elit, sed do eiusmod tempor …" at bounding box center [325, 188] width 178 height 68
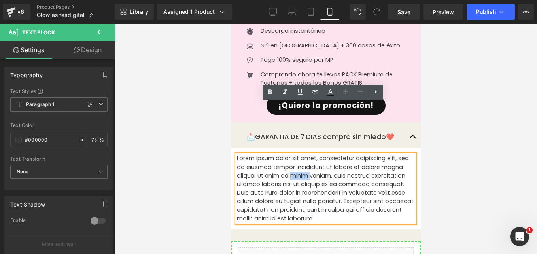
scroll to position [1149, 0]
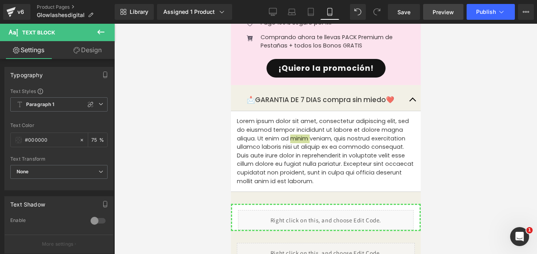
click at [446, 15] on span "Preview" at bounding box center [442, 12] width 21 height 8
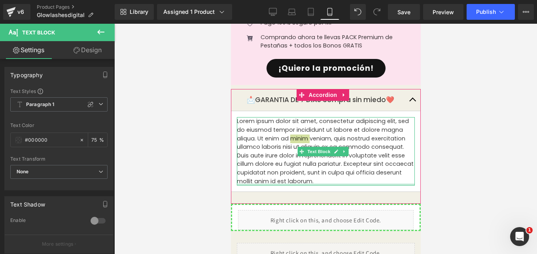
drag, startPoint x: 345, startPoint y: 169, endPoint x: 345, endPoint y: 181, distance: 11.9
click at [354, 171] on article "Lorem ipsum dolor sit amet, consectetur adipiscing elit, sed do eiusmod tempor …" at bounding box center [325, 151] width 190 height 81
click at [345, 192] on div at bounding box center [325, 198] width 190 height 12
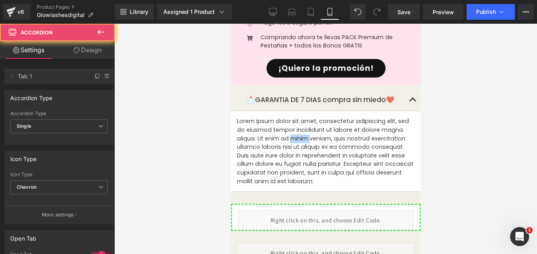
click at [313, 138] on div "Lorem ipsum dolor sit amet, consectetur adipiscing elit, sed do eiusmod tempor …" at bounding box center [325, 151] width 178 height 68
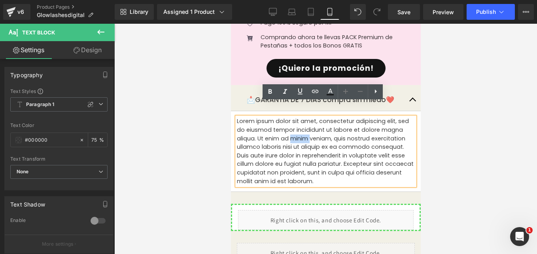
drag, startPoint x: 296, startPoint y: 183, endPoint x: 297, endPoint y: 179, distance: 4.1
click at [296, 183] on div "📩GARANTIA DE 7 DIAS compra sin miedo❤️ Text Block Lorem ipsum dolor sit amet, c…" at bounding box center [325, 146] width 190 height 115
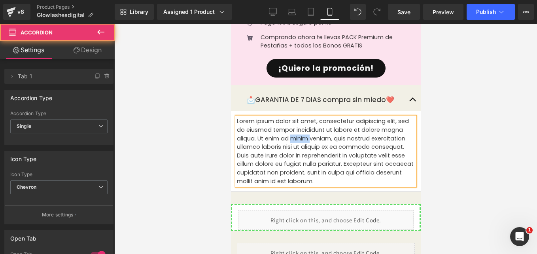
drag, startPoint x: 343, startPoint y: 162, endPoint x: 343, endPoint y: 168, distance: 6.7
click at [342, 165] on p "Lorem ipsum dolor sit amet, consectetur adipiscing elit, sed do eiusmod tempor …" at bounding box center [325, 151] width 178 height 68
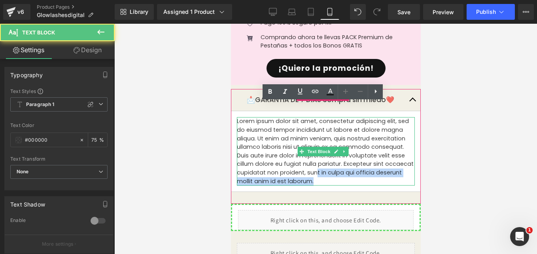
click at [349, 168] on p "Lorem ipsum dolor sit amet, consectetur adipiscing elit, sed do eiusmod tempor …" at bounding box center [325, 151] width 178 height 68
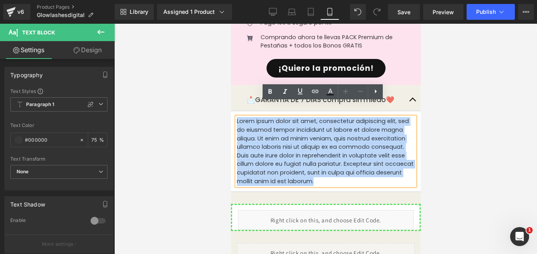
drag, startPoint x: 345, startPoint y: 166, endPoint x: 236, endPoint y: 109, distance: 122.9
click at [236, 117] on p "Lorem ipsum dolor sit amet, consectetur adipiscing elit, sed do eiusmod tempor …" at bounding box center [325, 151] width 178 height 68
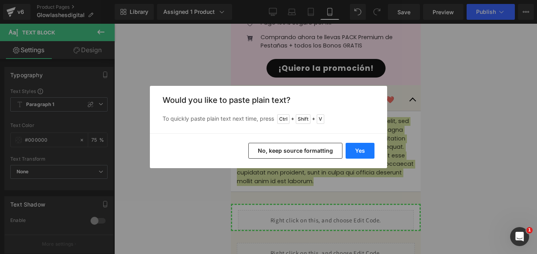
click at [360, 153] on button "Yes" at bounding box center [359, 151] width 29 height 16
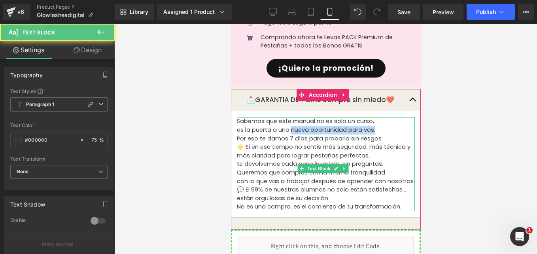
drag, startPoint x: 290, startPoint y: 114, endPoint x: 373, endPoint y: 116, distance: 82.6
click at [373, 126] on p "es la puerta a una nueva oportunidad para vos." at bounding box center [325, 130] width 178 height 9
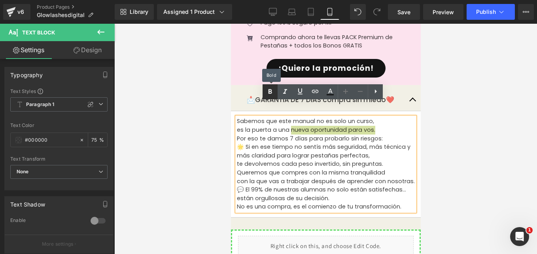
click at [268, 92] on icon at bounding box center [270, 91] width 4 height 5
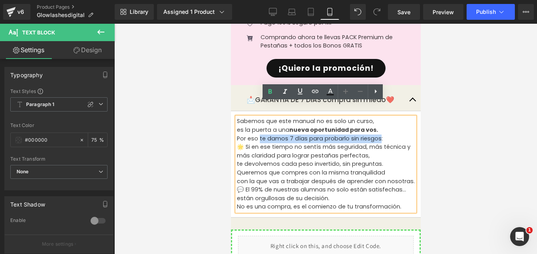
drag, startPoint x: 259, startPoint y: 125, endPoint x: 377, endPoint y: 121, distance: 117.8
click at [377, 134] on p "Por eso te damos 7 días para probarlo sin riesgos:" at bounding box center [325, 138] width 178 height 9
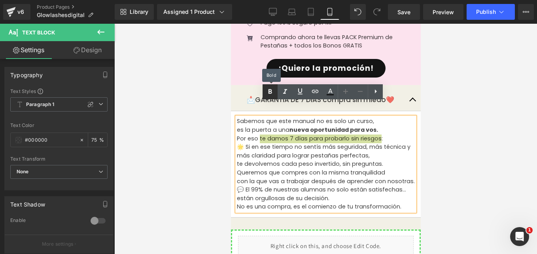
click at [274, 91] on icon at bounding box center [269, 91] width 9 height 9
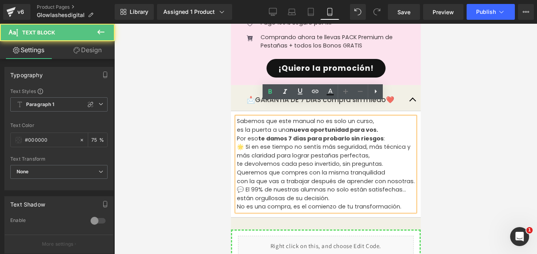
click at [380, 126] on p "es la puerta a una nueva oportunidad para vos." at bounding box center [325, 130] width 178 height 9
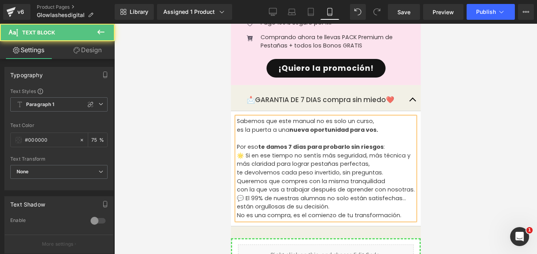
click at [238, 117] on p "Sabemos que este manual no es solo un curso," at bounding box center [325, 121] width 178 height 9
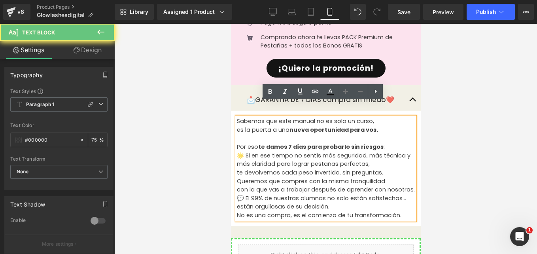
click at [238, 117] on p "Sabemos que este manual no es solo un curso," at bounding box center [325, 121] width 178 height 9
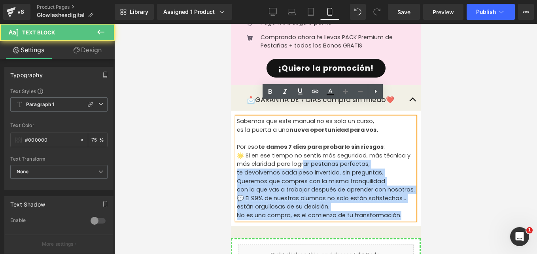
drag, startPoint x: 236, startPoint y: 157, endPoint x: 300, endPoint y: 151, distance: 65.1
click at [300, 151] on div "Sabemos que este manual no es solo un curso, es la puerta a una nueva oportuni…" at bounding box center [325, 168] width 178 height 102
click at [300, 151] on p "🌟 Si en ese tiempo no sentís más seguridad, más técnica y más claridad para log…" at bounding box center [325, 159] width 178 height 17
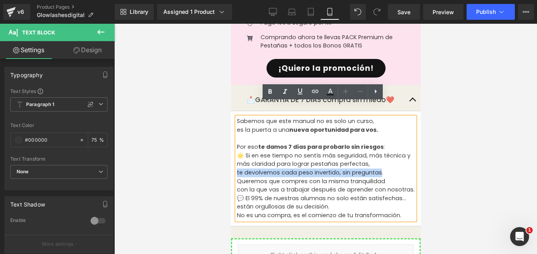
drag, startPoint x: 237, startPoint y: 157, endPoint x: 379, endPoint y: 158, distance: 141.9
click at [379, 168] on p "te devolvemos cada peso invertido, sin preguntas." at bounding box center [325, 172] width 178 height 9
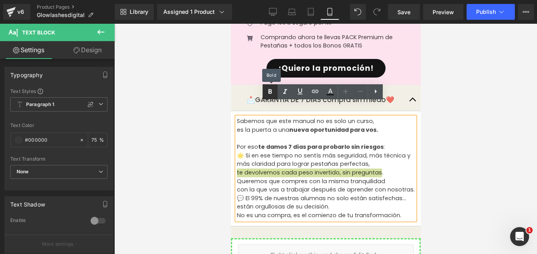
click at [269, 89] on icon at bounding box center [269, 91] width 9 height 9
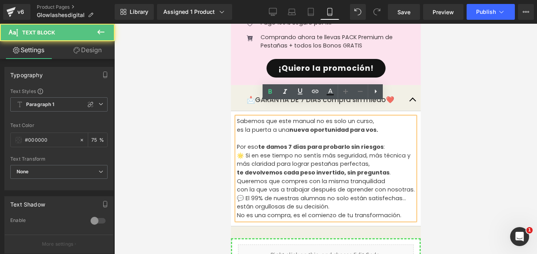
click at [390, 168] on p "te devolvemos cada peso invertido, sin preguntas ." at bounding box center [325, 172] width 178 height 9
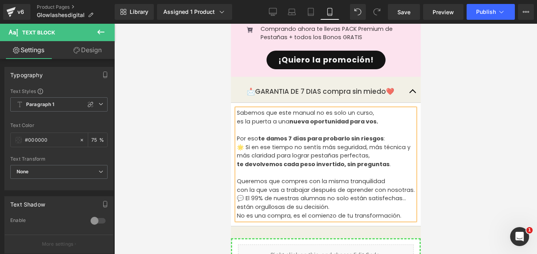
scroll to position [1157, 0]
drag, startPoint x: 281, startPoint y: 167, endPoint x: 384, endPoint y: 166, distance: 103.6
click at [384, 177] on p "Queremos que compres con la misma tranquilidad" at bounding box center [325, 181] width 178 height 9
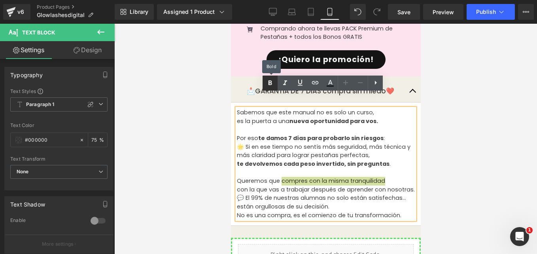
click at [268, 82] on icon at bounding box center [269, 82] width 9 height 9
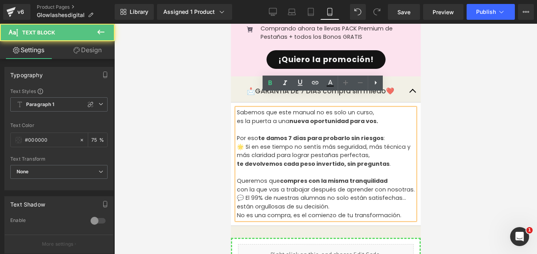
click at [266, 185] on p "con la que vas a trabajar después de aprender con nosotras." at bounding box center [325, 189] width 178 height 9
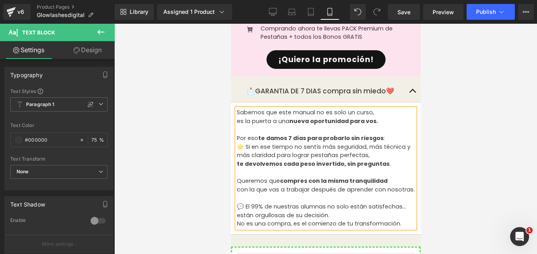
click at [284, 196] on p "con la que vas a trabajar después de aprender con nosotras." at bounding box center [325, 193] width 178 height 17
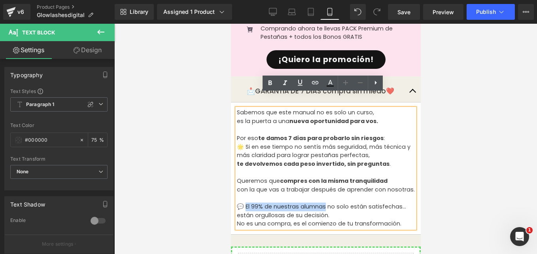
drag, startPoint x: 246, startPoint y: 198, endPoint x: 325, endPoint y: 199, distance: 79.1
click at [325, 202] on p "💬 El 99% de nuestras alumnas no solo están satisfechas… están orgullosas de su …" at bounding box center [325, 210] width 178 height 17
click at [269, 84] on icon at bounding box center [270, 82] width 4 height 5
drag, startPoint x: 236, startPoint y: 209, endPoint x: 328, endPoint y: 208, distance: 92.1
click at [328, 208] on p "💬 El 99% de nuestras alumnas no solo están satisfechas… están orgullosas de su …" at bounding box center [325, 210] width 178 height 17
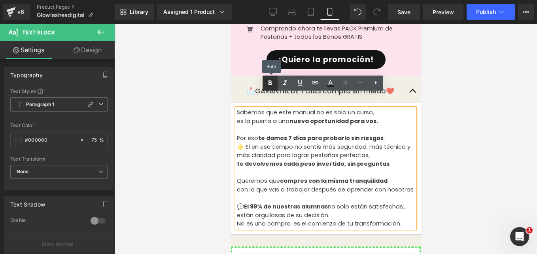
click at [273, 83] on icon at bounding box center [269, 82] width 9 height 9
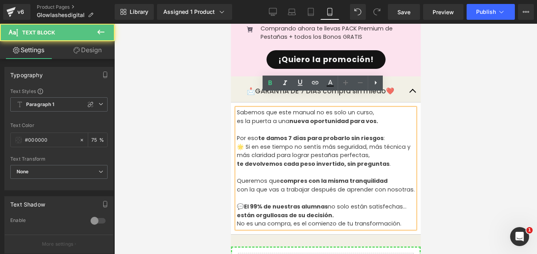
drag, startPoint x: 338, startPoint y: 198, endPoint x: 338, endPoint y: 205, distance: 6.7
click at [338, 205] on p "💬 El 99% de nuestras alumnas no solo están satisfechas… están orgullosas de su …" at bounding box center [325, 210] width 178 height 17
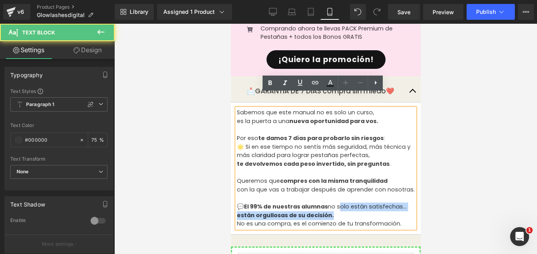
click at [336, 212] on p "💬 El 99% de nuestras alumnas no solo están satisfechas… están orgullosas de su …" at bounding box center [325, 210] width 178 height 17
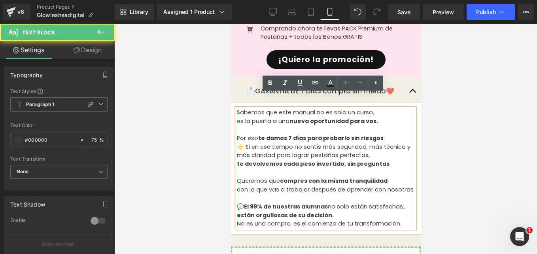
click at [401, 219] on p "No es una compra, es el comienzo de tu transformación." at bounding box center [325, 223] width 178 height 9
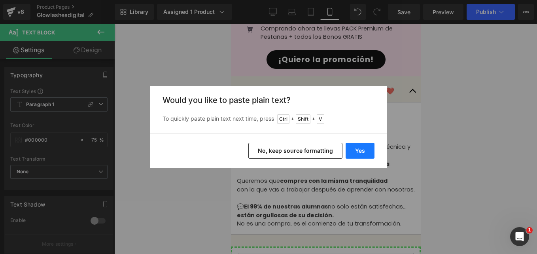
click at [353, 153] on button "Yes" at bounding box center [359, 151] width 29 height 16
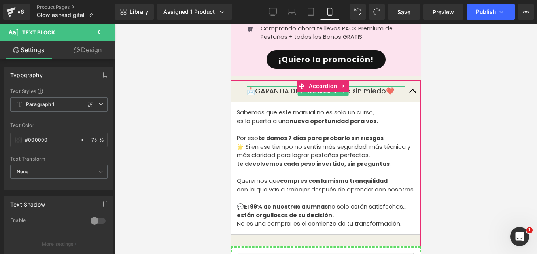
click at [386, 86] on p "📩GARANTIA DE 7 DIAS compra sin miedo❤️" at bounding box center [325, 91] width 158 height 10
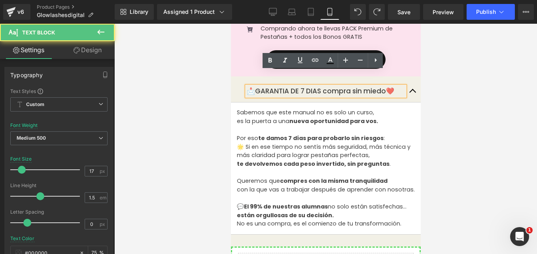
click at [388, 86] on p "📩GARANTIA DE 7 DIAS compra sin miedo❤️" at bounding box center [325, 91] width 158 height 10
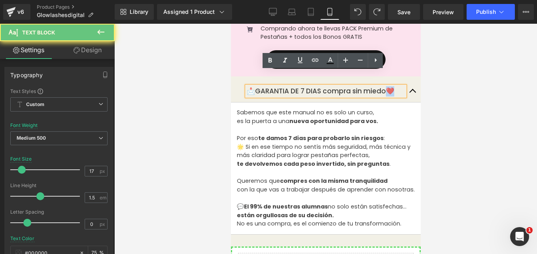
drag, startPoint x: 388, startPoint y: 74, endPoint x: 393, endPoint y: 75, distance: 4.4
click at [393, 86] on p "📩GARANTIA DE 7 DIAS compra sin miedo❤️" at bounding box center [325, 91] width 158 height 10
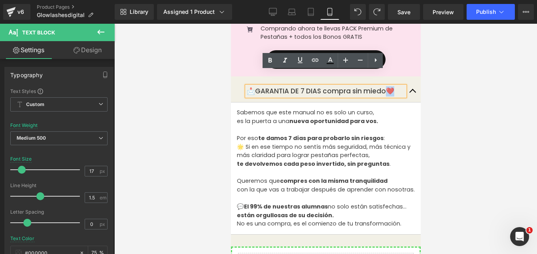
copy p "️"
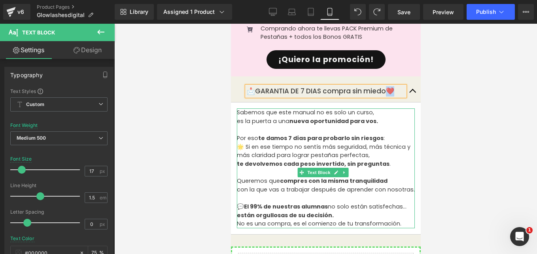
click at [384, 188] on p "con la que vas a trabajar después de aprender con nosotras." at bounding box center [325, 193] width 178 height 17
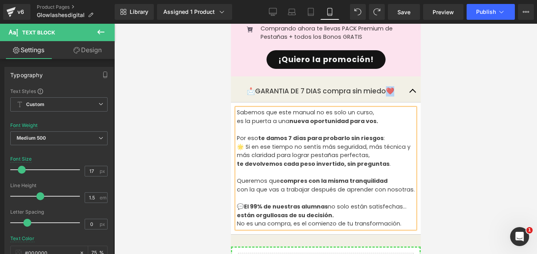
click at [396, 219] on p "No es una compra, es el comienzo de tu transformación." at bounding box center [325, 223] width 178 height 9
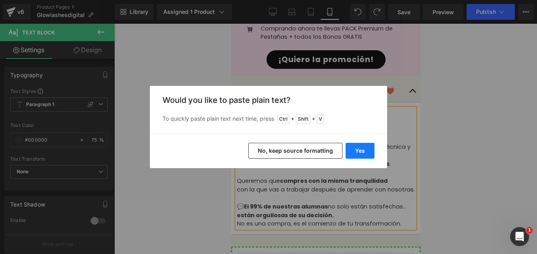
click at [355, 153] on button "Yes" at bounding box center [359, 151] width 29 height 16
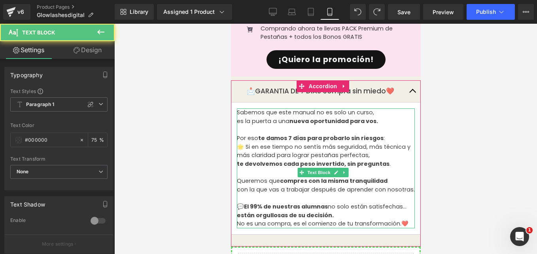
click at [334, 209] on p "💬 El 99% de nuestras alumnas no solo están satisfechas… están orgullosas de su …" at bounding box center [325, 210] width 178 height 17
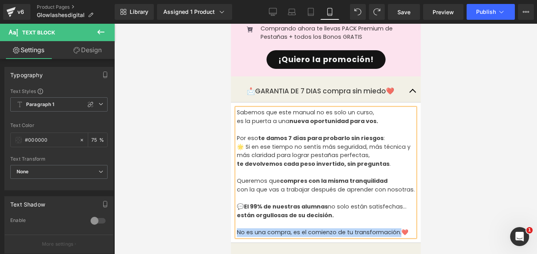
drag, startPoint x: 237, startPoint y: 226, endPoint x: 396, endPoint y: 223, distance: 159.7
click at [396, 228] on p "No es una compra, es el comienzo de tu transformación.❤️" at bounding box center [325, 232] width 178 height 9
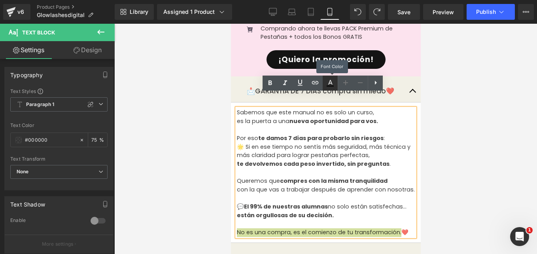
drag, startPoint x: 330, startPoint y: 83, endPoint x: 85, endPoint y: 74, distance: 245.7
click at [330, 83] on icon at bounding box center [330, 82] width 4 height 5
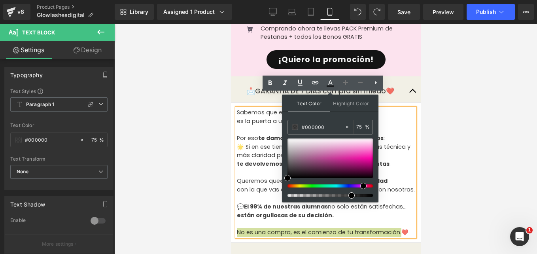
click at [360, 186] on div at bounding box center [326, 185] width 85 height 3
type input "#e759b8"
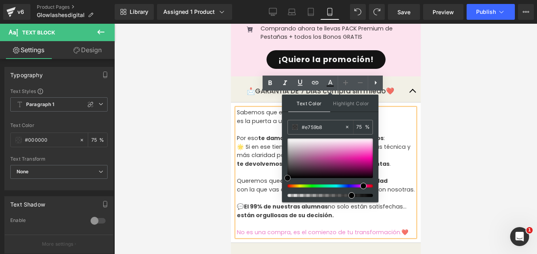
click at [351, 153] on div at bounding box center [329, 158] width 85 height 40
click at [267, 81] on icon at bounding box center [269, 82] width 9 height 9
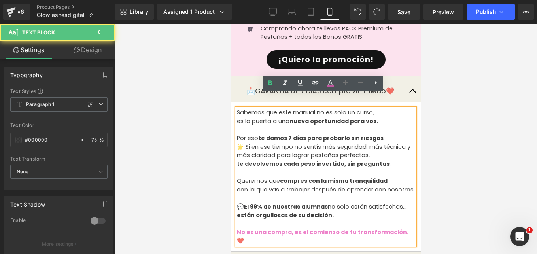
click at [313, 211] on strong "están orgullosas de su decisión." at bounding box center [284, 215] width 97 height 8
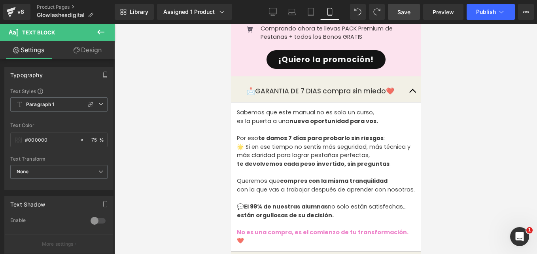
drag, startPoint x: 399, startPoint y: 10, endPoint x: 143, endPoint y: 181, distance: 307.7
click at [399, 10] on span "Save" at bounding box center [403, 12] width 13 height 8
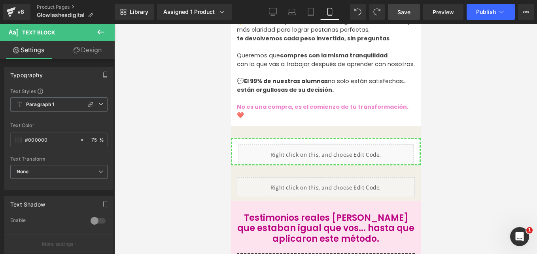
scroll to position [1292, 0]
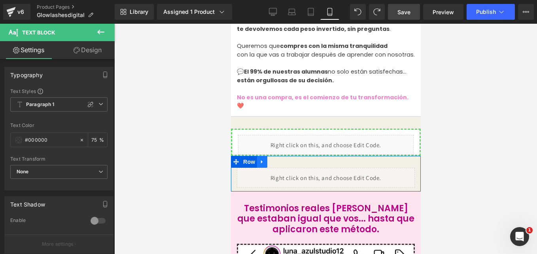
click at [266, 156] on link at bounding box center [262, 162] width 10 height 12
click at [283, 159] on icon at bounding box center [282, 162] width 6 height 6
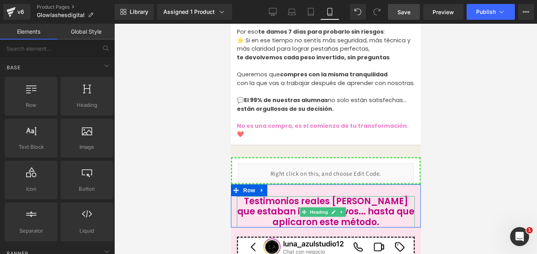
scroll to position [1261, 0]
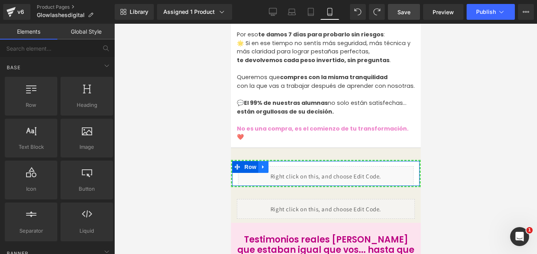
click at [258, 161] on link at bounding box center [263, 167] width 10 height 12
click at [285, 164] on icon at bounding box center [284, 167] width 6 height 6
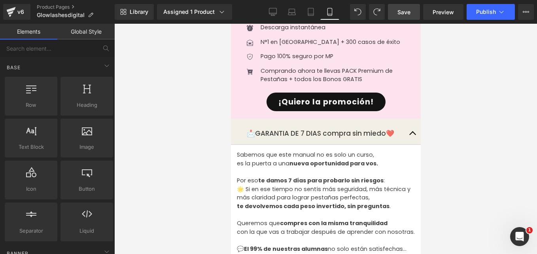
scroll to position [1118, 0]
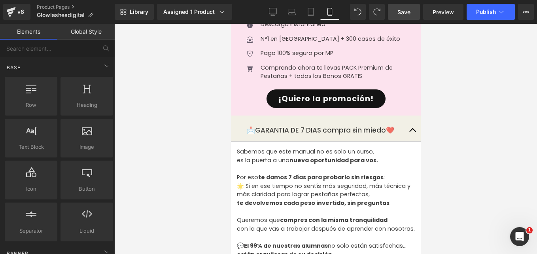
drag, startPoint x: 315, startPoint y: 117, endPoint x: 256, endPoint y: 114, distance: 59.8
click at [315, 125] on div "📩GARANTIA DE 7 DIAS compra sin miedo❤️ Text Block" at bounding box center [325, 130] width 158 height 10
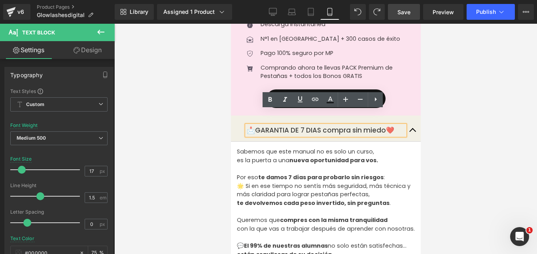
click at [241, 119] on div "📩GARANTIA DE 7 DIAS compra sin miedo❤️ Text Block" at bounding box center [325, 130] width 190 height 23
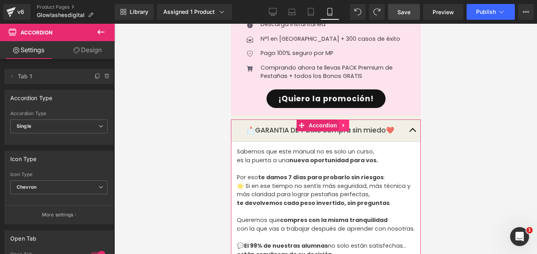
click at [344, 122] on icon at bounding box center [344, 125] width 6 height 6
click at [338, 123] on icon at bounding box center [339, 126] width 6 height 6
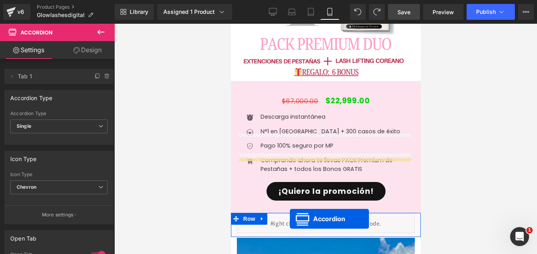
scroll to position [3067, 0]
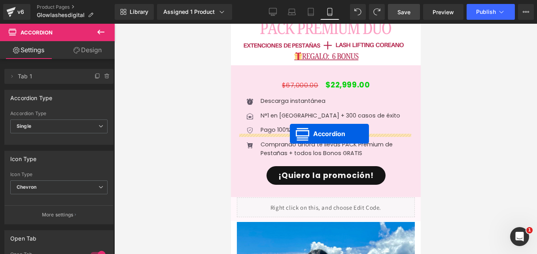
drag, startPoint x: 301, startPoint y: 108, endPoint x: 289, endPoint y: 134, distance: 28.3
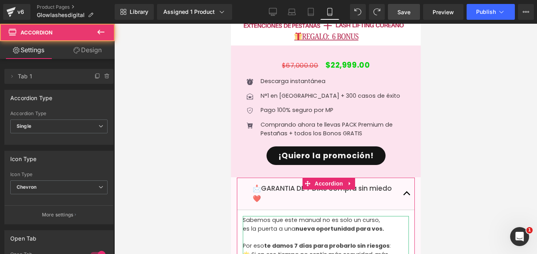
scroll to position [3047, 0]
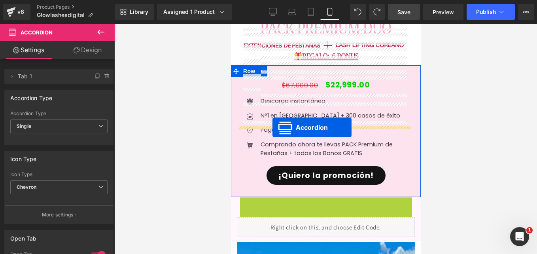
drag, startPoint x: 300, startPoint y: 140, endPoint x: 272, endPoint y: 128, distance: 30.8
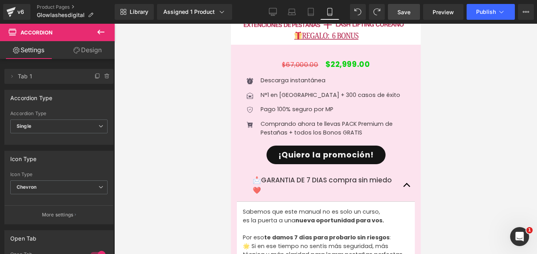
scroll to position [3029, 0]
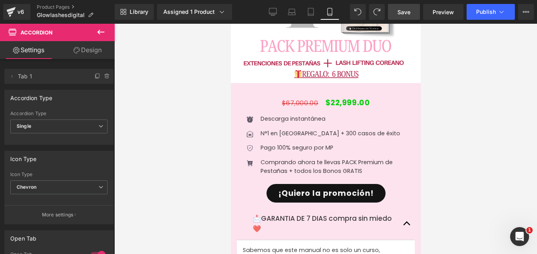
click at [410, 15] on span "Save" at bounding box center [403, 12] width 13 height 8
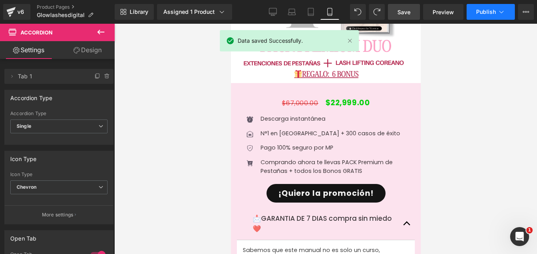
click at [491, 11] on span "Publish" at bounding box center [486, 12] width 20 height 6
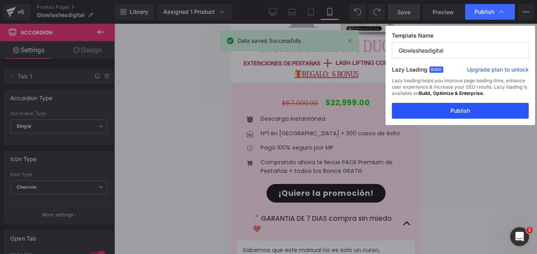
click at [447, 108] on button "Publish" at bounding box center [460, 111] width 137 height 16
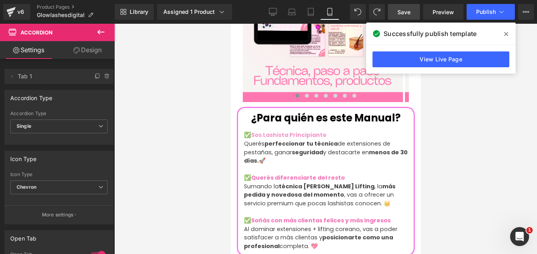
scroll to position [605, 0]
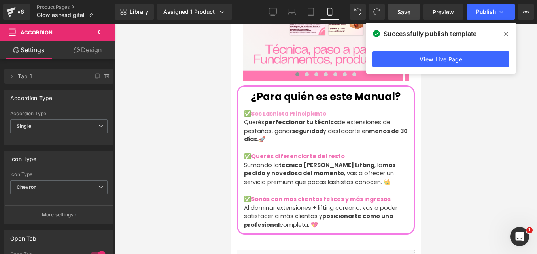
click at [317, 167] on strong "más pedida y novedosa del momento" at bounding box center [318, 169] width 151 height 17
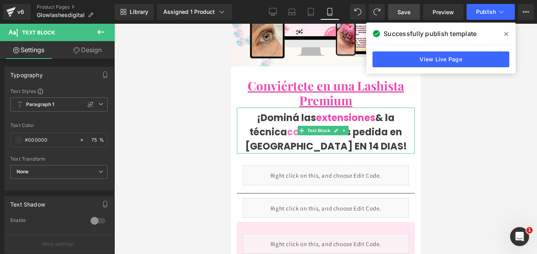
scroll to position [252, 0]
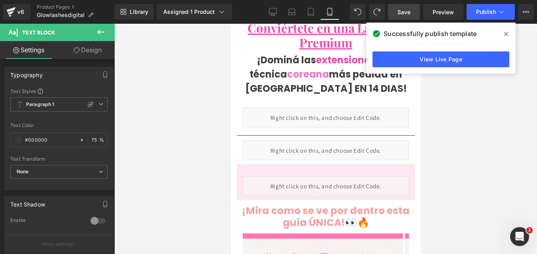
click at [508, 30] on span at bounding box center [506, 34] width 13 height 13
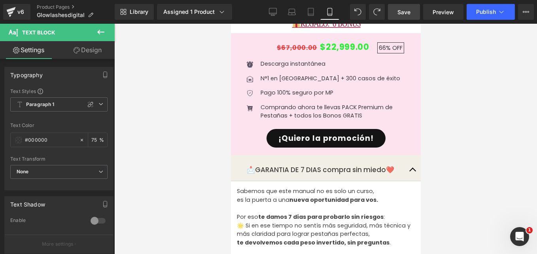
scroll to position [1062, 0]
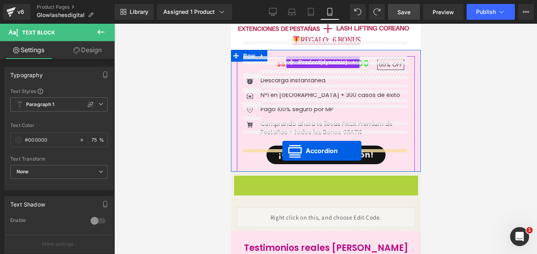
drag, startPoint x: 285, startPoint y: 165, endPoint x: 281, endPoint y: 151, distance: 14.9
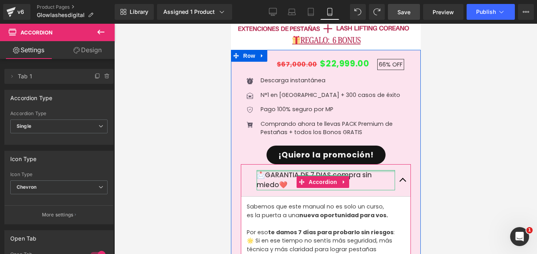
drag, startPoint x: 283, startPoint y: 149, endPoint x: 282, endPoint y: 153, distance: 4.4
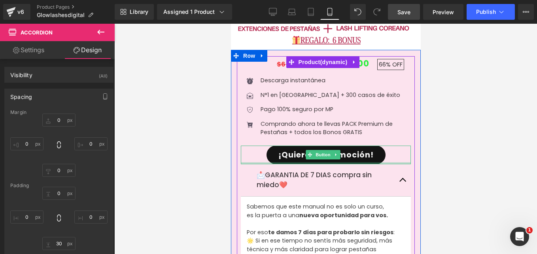
drag, startPoint x: 276, startPoint y: 148, endPoint x: 259, endPoint y: 145, distance: 17.7
click at [275, 159] on div "$67,000.00 $22,999.00 66% OFF (P) Price Icon Descarga instantánea Text Block Ic…" at bounding box center [325, 215] width 170 height 318
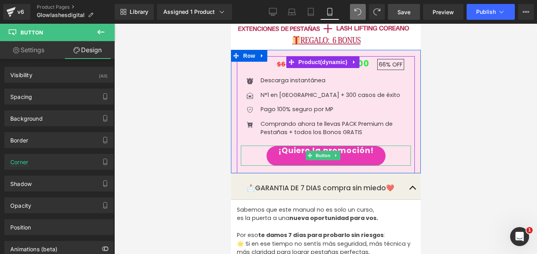
click at [294, 146] on link "¡Quiero la promoción!" at bounding box center [325, 156] width 119 height 20
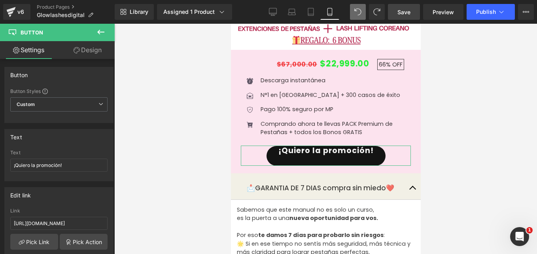
click at [94, 57] on link "Design" at bounding box center [87, 50] width 57 height 18
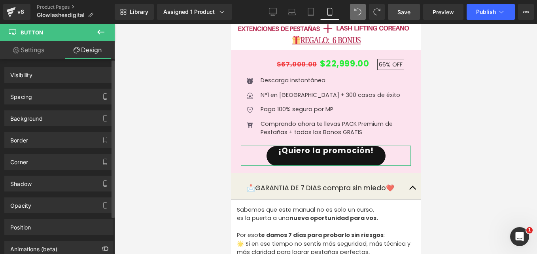
click at [62, 93] on div "Spacing" at bounding box center [59, 96] width 108 height 15
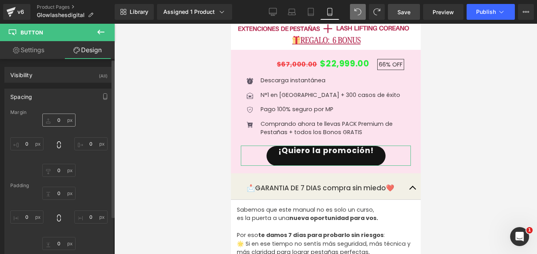
type input "0"
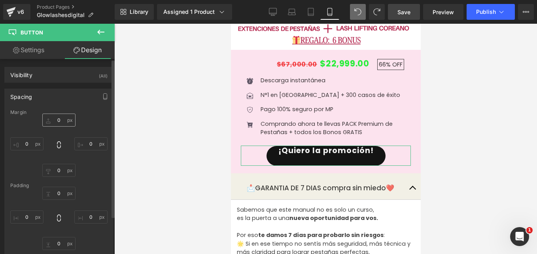
type input "30"
type input "27"
type input "30"
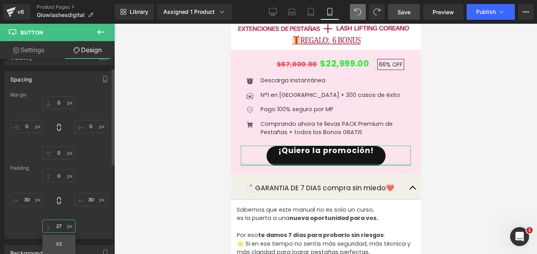
click at [59, 226] on input "27" at bounding box center [58, 225] width 33 height 13
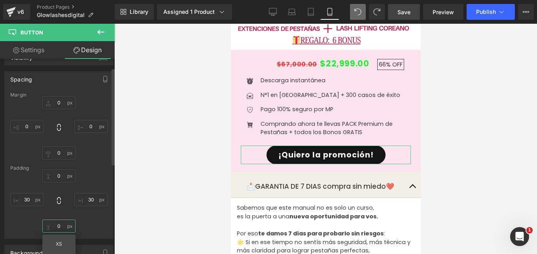
type input "0"
click at [74, 222] on div "0px 0 30px 30 0 0 30px 30" at bounding box center [58, 200] width 97 height 63
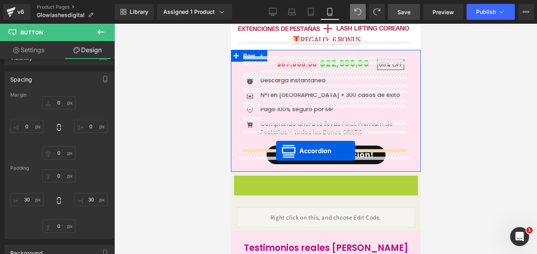
drag, startPoint x: 299, startPoint y: 178, endPoint x: 275, endPoint y: 151, distance: 36.4
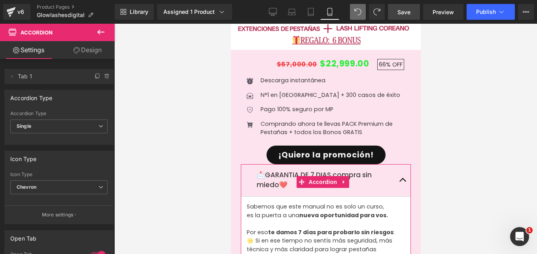
click at [89, 54] on link "Design" at bounding box center [87, 50] width 57 height 18
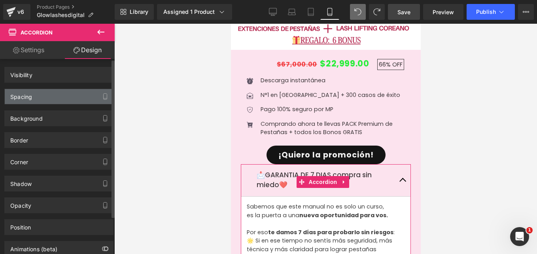
click at [60, 94] on div "Spacing" at bounding box center [59, 96] width 108 height 15
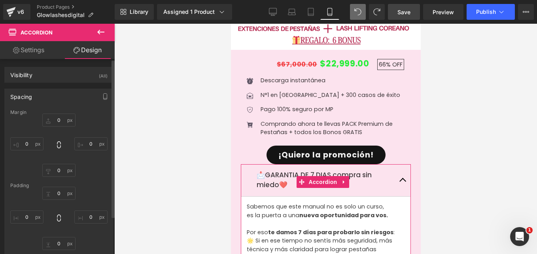
type input "0"
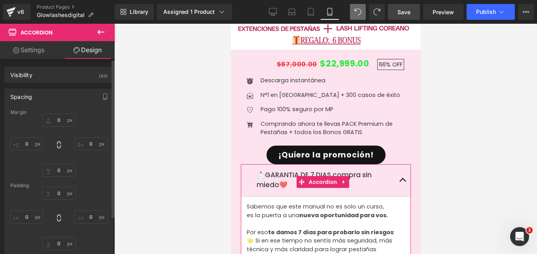
type input "0"
type input "30"
type input "0"
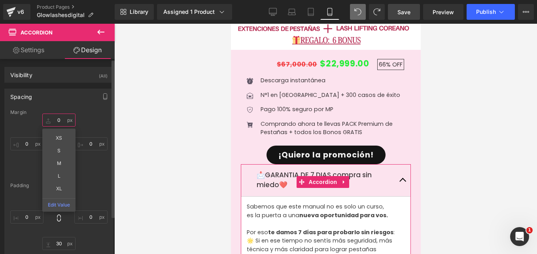
click at [59, 117] on input "0" at bounding box center [58, 119] width 33 height 13
type input "10"
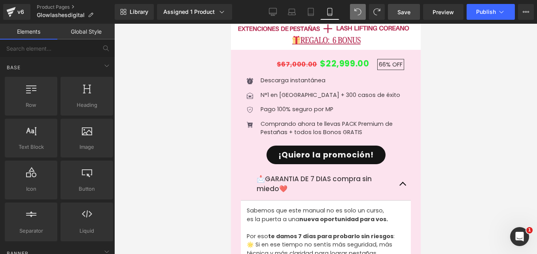
click at [159, 140] on div at bounding box center [325, 139] width 423 height 230
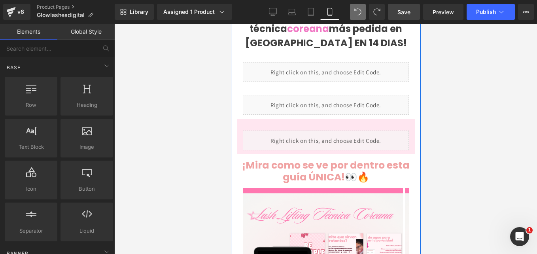
scroll to position [305, 0]
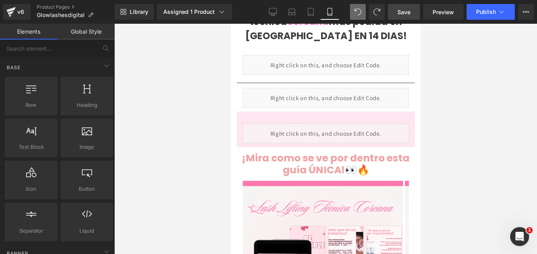
click at [408, 10] on span "Save" at bounding box center [403, 12] width 13 height 8
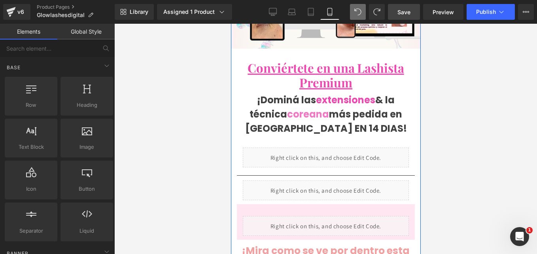
scroll to position [264, 0]
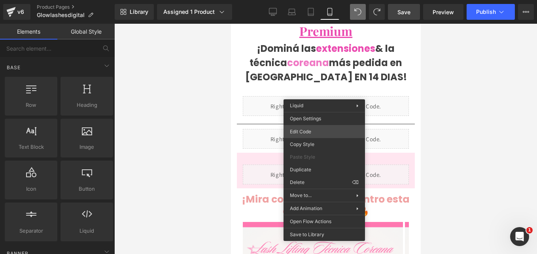
click at [315, 0] on div "Accordion You are previewing how the will restyle your page. You can not edit E…" at bounding box center [268, 0] width 537 height 0
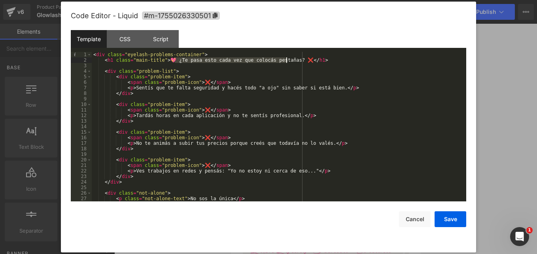
drag, startPoint x: 174, startPoint y: 59, endPoint x: 286, endPoint y: 60, distance: 112.7
click at [286, 60] on div "< div class = "eyelash-problems-container" > < h1 class = "main-title" > 💖 ¿Te …" at bounding box center [277, 132] width 371 height 160
click at [286, 60] on div "< div class = "eyelash-problems-container" > < h1 class = "main-title" > 💖 ¿Te …" at bounding box center [277, 126] width 371 height 149
drag, startPoint x: 288, startPoint y: 60, endPoint x: 173, endPoint y: 61, distance: 115.4
click at [173, 61] on div "< div class = "eyelash-problems-container" > < h1 class = "main-title" > 💖 ¿Te …" at bounding box center [277, 132] width 371 height 160
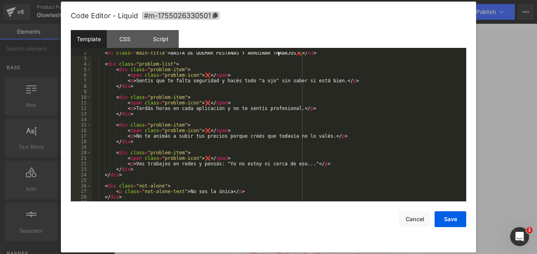
scroll to position [8, 0]
drag, startPoint x: 283, startPoint y: 108, endPoint x: 217, endPoint y: 109, distance: 66.4
click at [217, 109] on div "< h1 class = "main-title" > BASTA DE QUEMAR PESTAÑAS Y ARRUINAR TRABAJOS❌ </ h1…" at bounding box center [277, 130] width 371 height 160
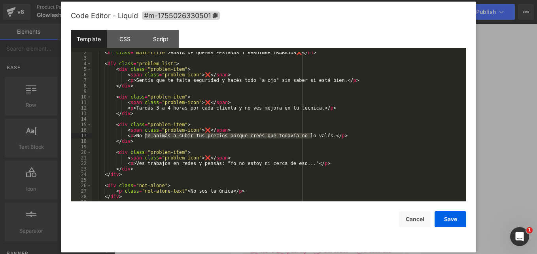
drag, startPoint x: 312, startPoint y: 135, endPoint x: 146, endPoint y: 136, distance: 166.0
click at [146, 136] on div "< h1 class = "main-title" > BASTA DE QUEMAR PESTAÑAS Y ARRUINAR TRABAJOS❌ </ h1…" at bounding box center [277, 130] width 371 height 160
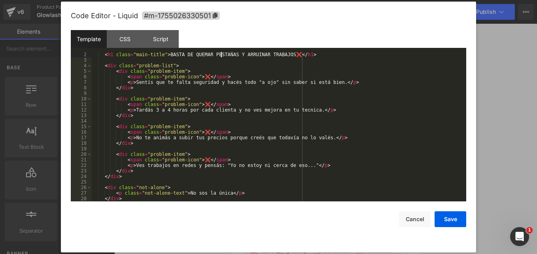
scroll to position [6, 0]
click at [221, 54] on div "< h1 class = "main-title" > BASTA DE QUEMAR PESTAÑAS Y ARRUINAR TRABAJOS❌ </ h1…" at bounding box center [277, 132] width 371 height 160
click at [277, 55] on div "< h1 class = "main-title" > BASTA DE QUEMAR PESTAÑAS Y ARRUINAR TRABAJOS❌ </ h1…" at bounding box center [277, 132] width 371 height 160
click at [278, 55] on div "< h1 class = "main-title" > BASTA DE QUEMAR PESTAÑAS Y ARRUINAR TRABAJOS❌ </ h1…" at bounding box center [277, 132] width 371 height 160
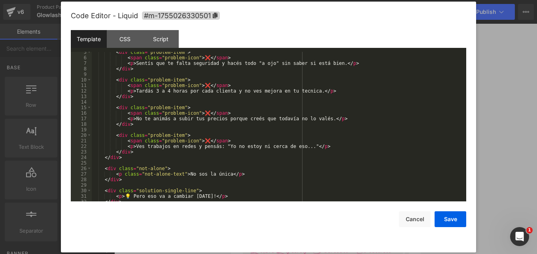
scroll to position [26, 0]
drag, startPoint x: 296, startPoint y: 145, endPoint x: 134, endPoint y: 146, distance: 162.1
click at [134, 146] on div "< div class = "problem-item" > < span class = "problem-icon" > ❌ </ span > < p …" at bounding box center [277, 128] width 371 height 160
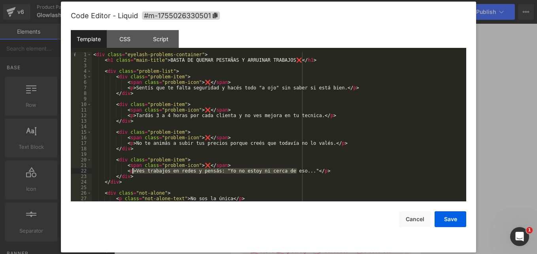
scroll to position [0, 0]
drag, startPoint x: 164, startPoint y: 59, endPoint x: 278, endPoint y: 61, distance: 113.5
click at [278, 61] on div "< div class = "eyelash-problems-container" > < h1 class = "main-title" > BASTA …" at bounding box center [277, 132] width 371 height 160
click at [278, 72] on div "< div class = "eyelash-problems-container" > < h1 class = "main-title" > ¿TUS C…" at bounding box center [277, 132] width 371 height 160
click at [280, 61] on div "< div class = "eyelash-problems-container" > < h1 class = "main-title" > ¿TUS C…" at bounding box center [277, 132] width 371 height 160
